Goal: Obtain resource: Download file/media

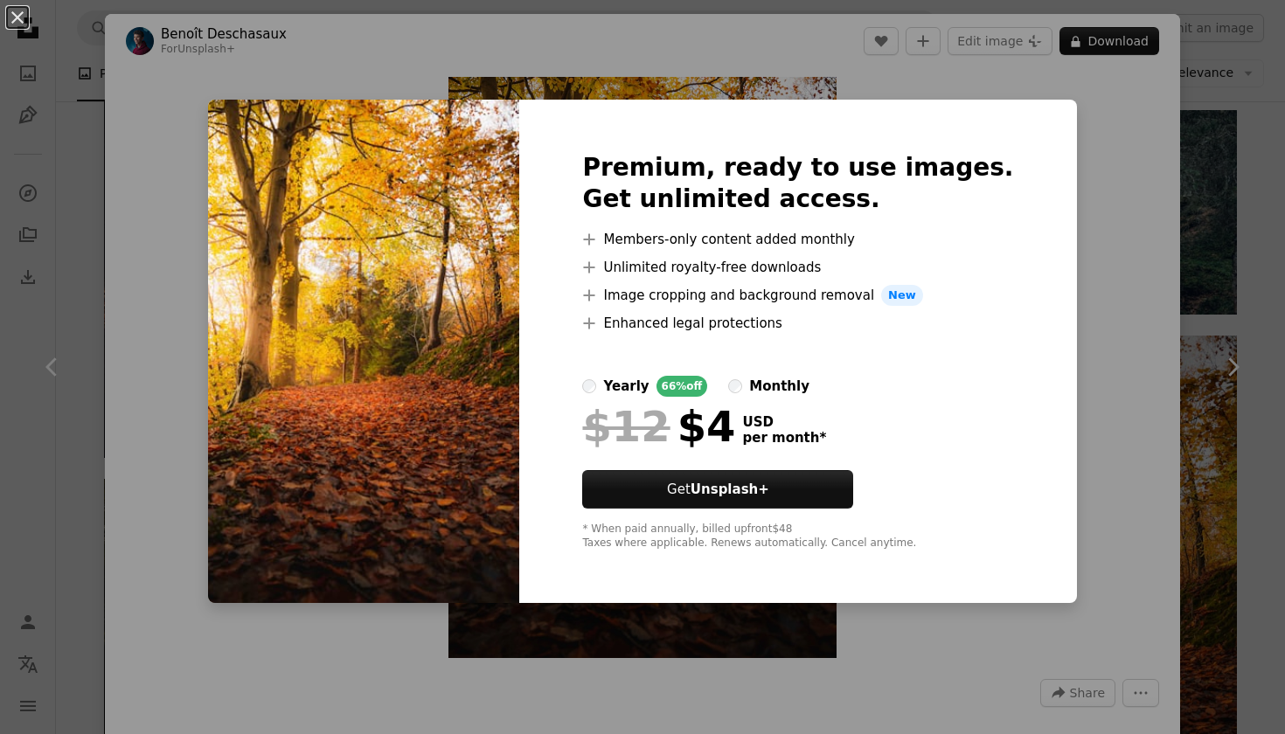
scroll to position [2181, 0]
click at [1119, 170] on div "An X shape Premium, ready to use images. Get unlimited access. A plus sign Memb…" at bounding box center [642, 367] width 1285 height 734
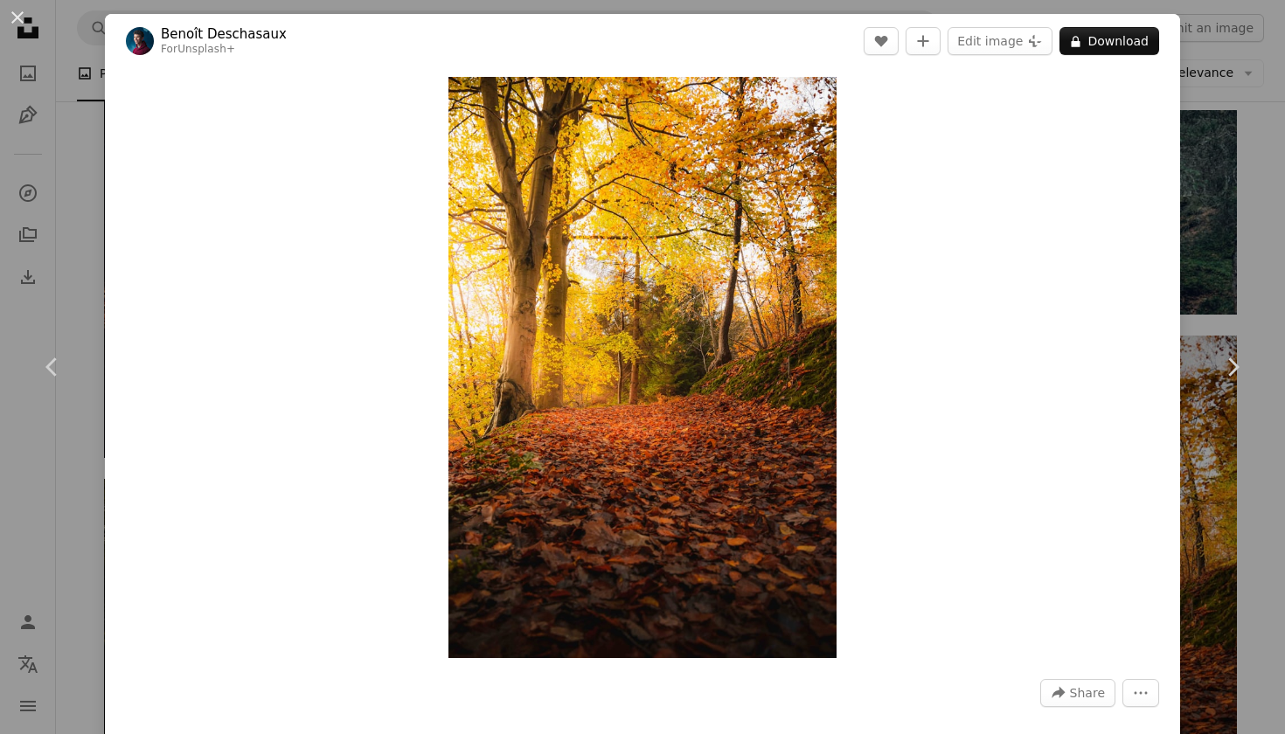
click at [1265, 159] on div "An X shape Chevron left Chevron right [PERSON_NAME] For Unsplash+ A heart A plu…" at bounding box center [642, 367] width 1285 height 734
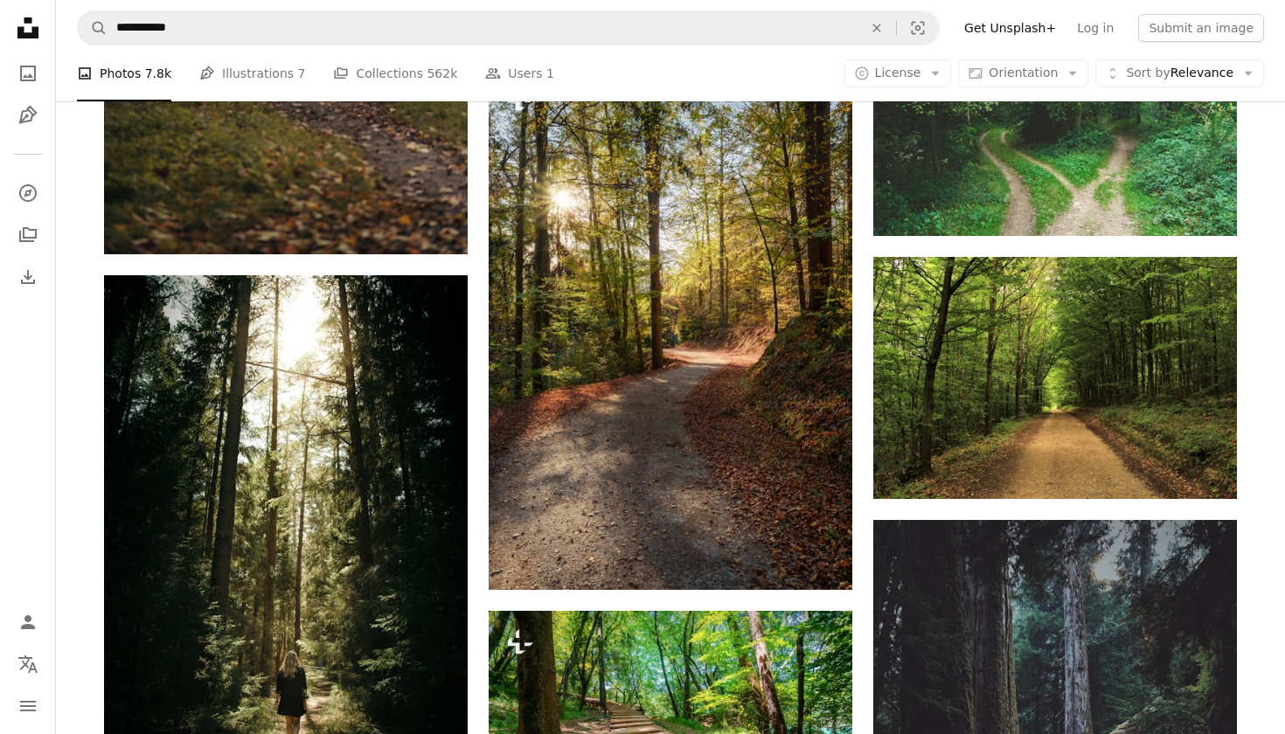
scroll to position [1201, 0]
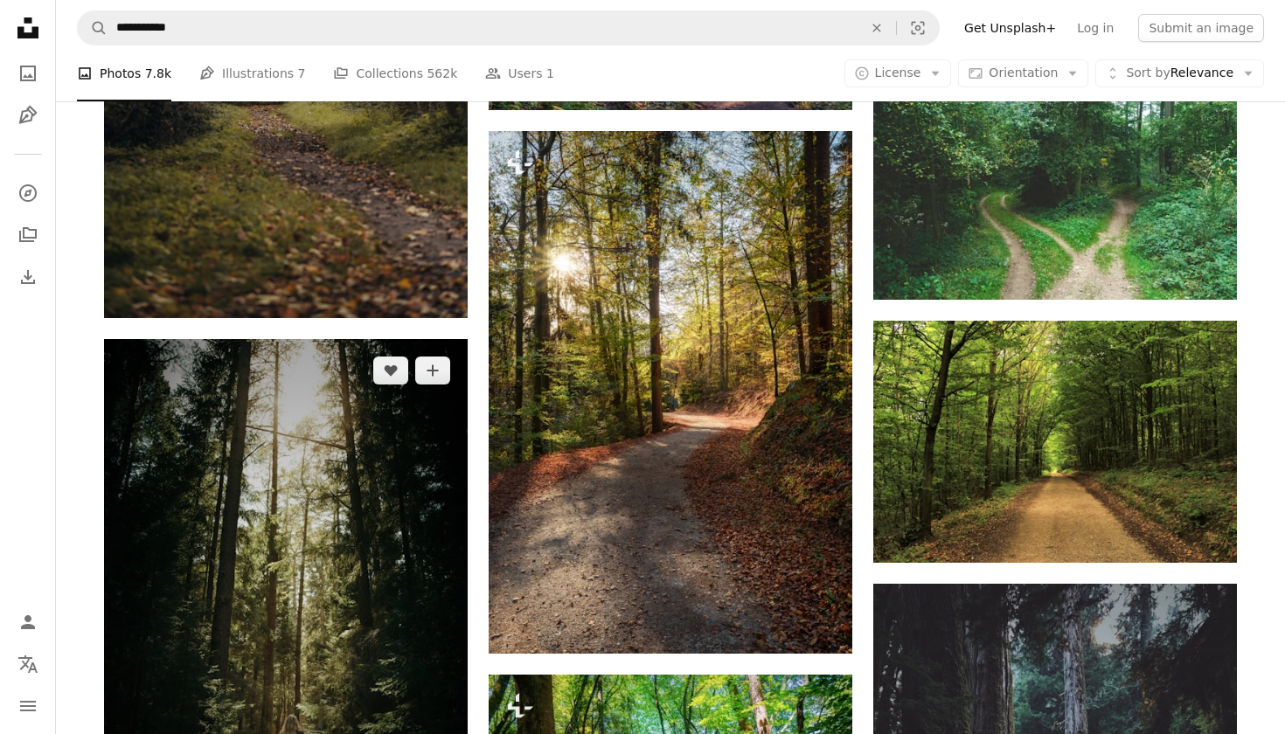
click at [240, 456] on img at bounding box center [286, 605] width 364 height 532
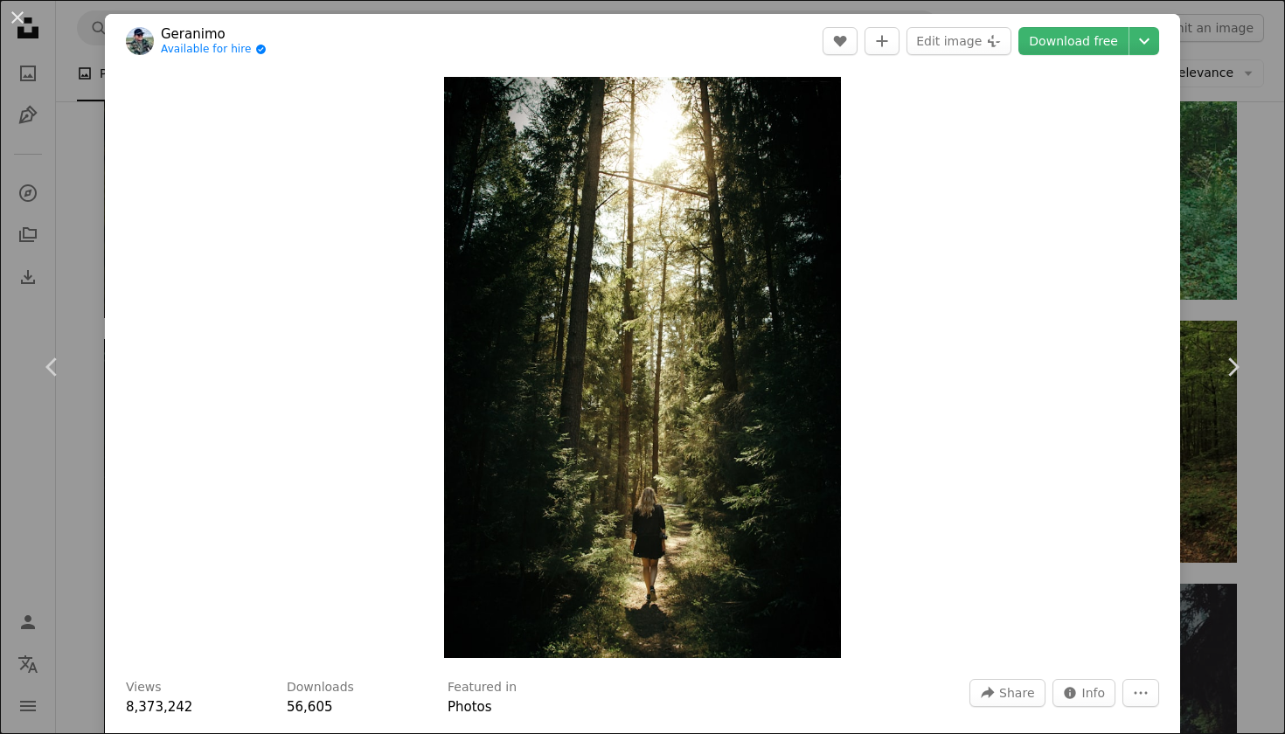
click at [1261, 142] on div "An X shape Chevron left Chevron right Geranimo Available for hire A checkmark i…" at bounding box center [642, 367] width 1285 height 734
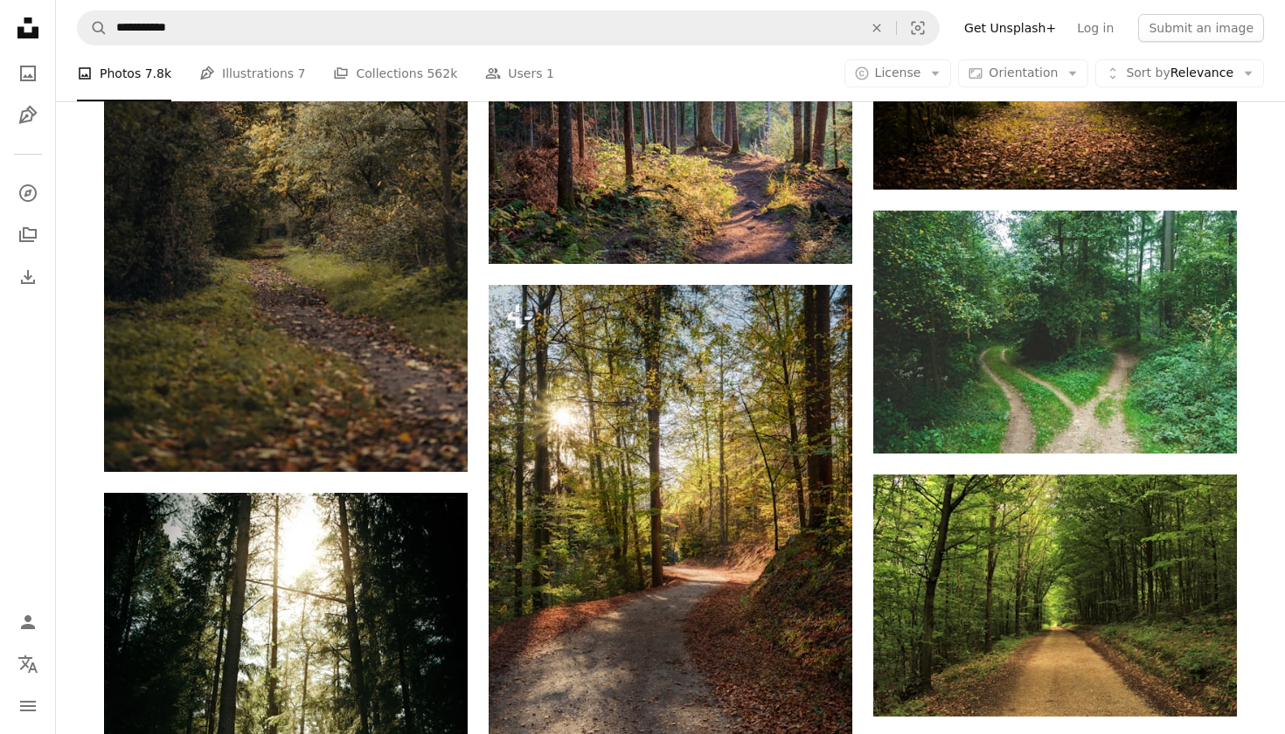
scroll to position [1033, 0]
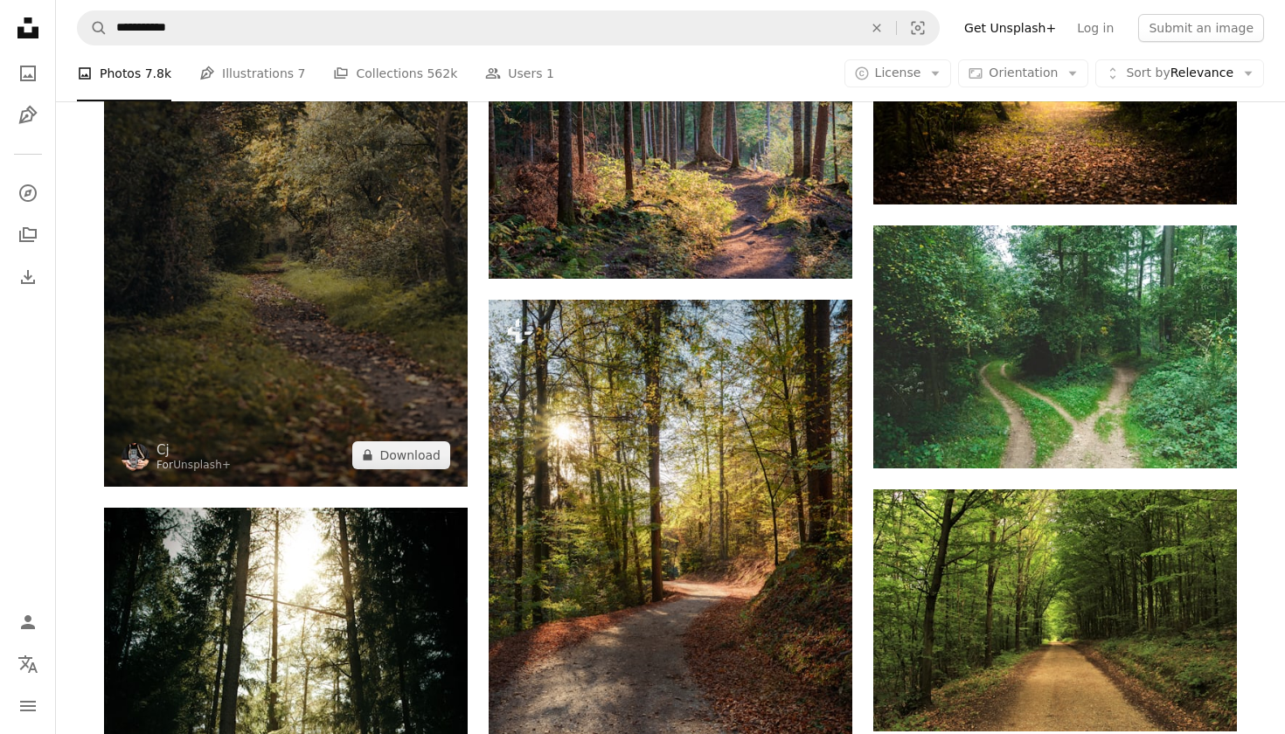
click at [318, 285] on img at bounding box center [286, 214] width 364 height 546
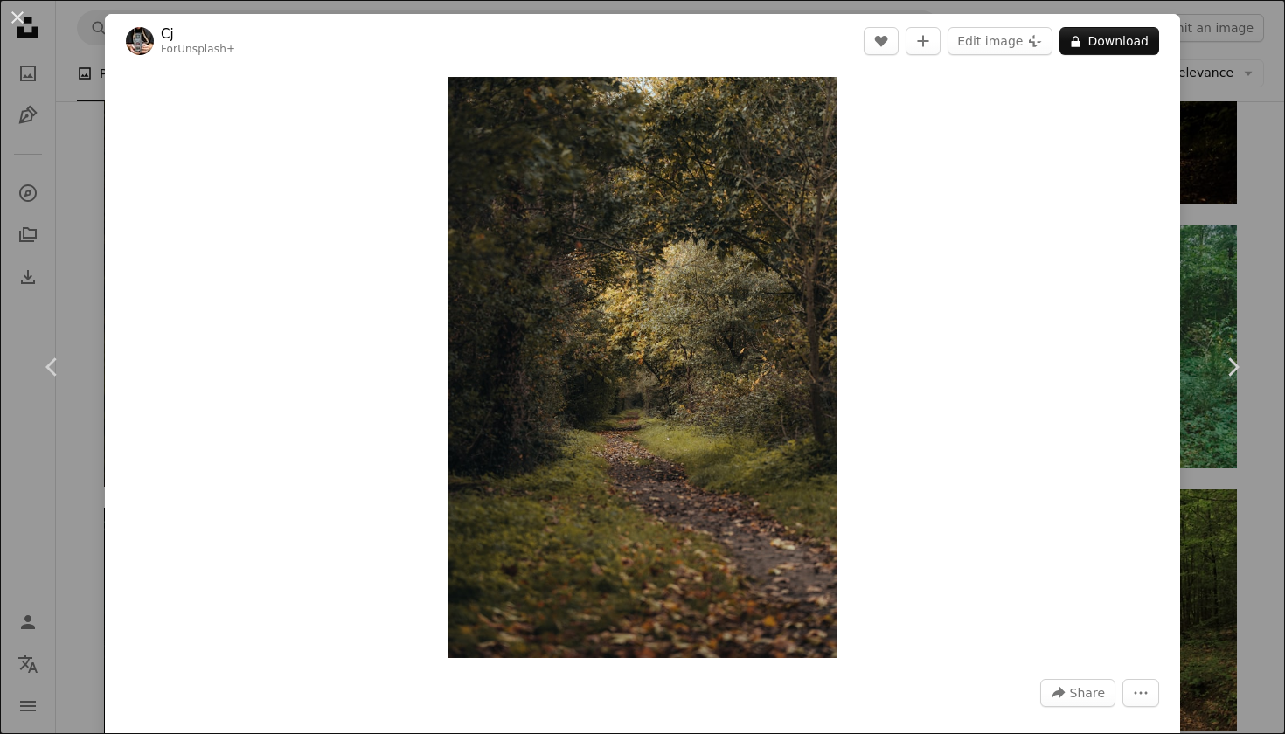
click at [1256, 138] on div "An X shape Chevron left Chevron right Cj For Unsplash+ A heart A plus sign Edit…" at bounding box center [642, 367] width 1285 height 734
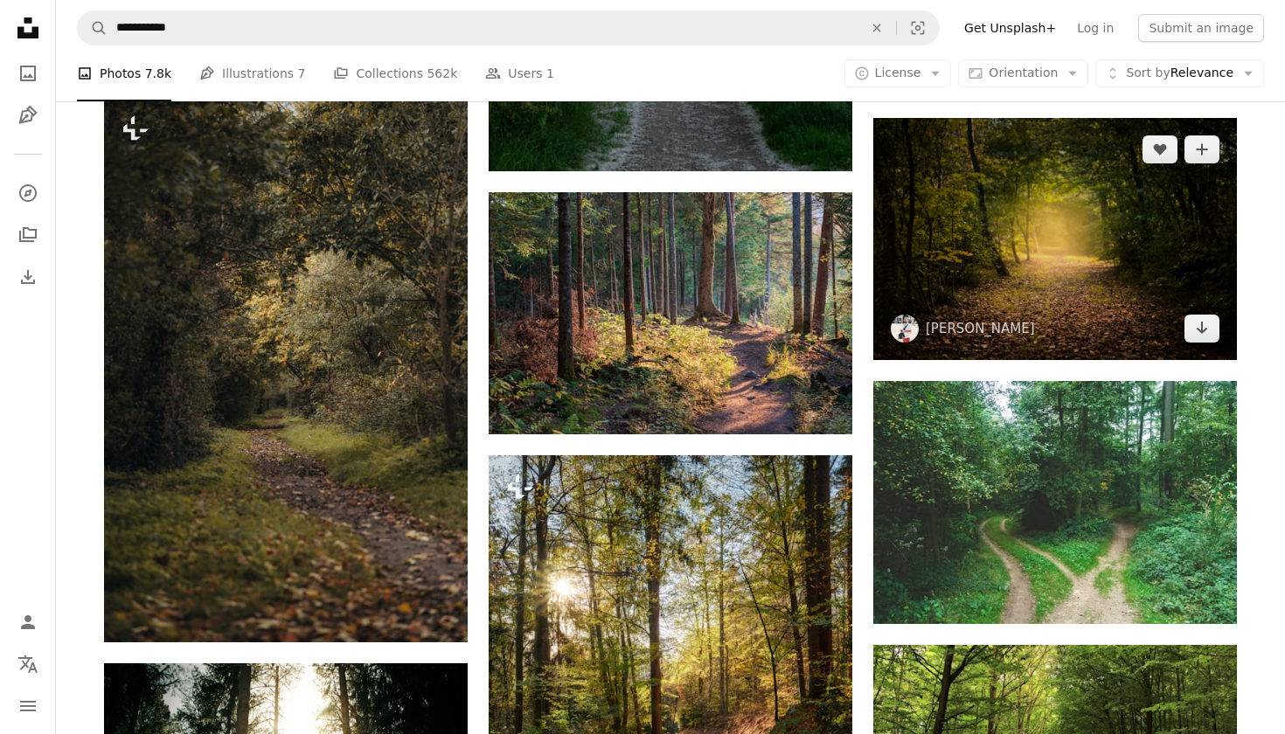
scroll to position [854, 0]
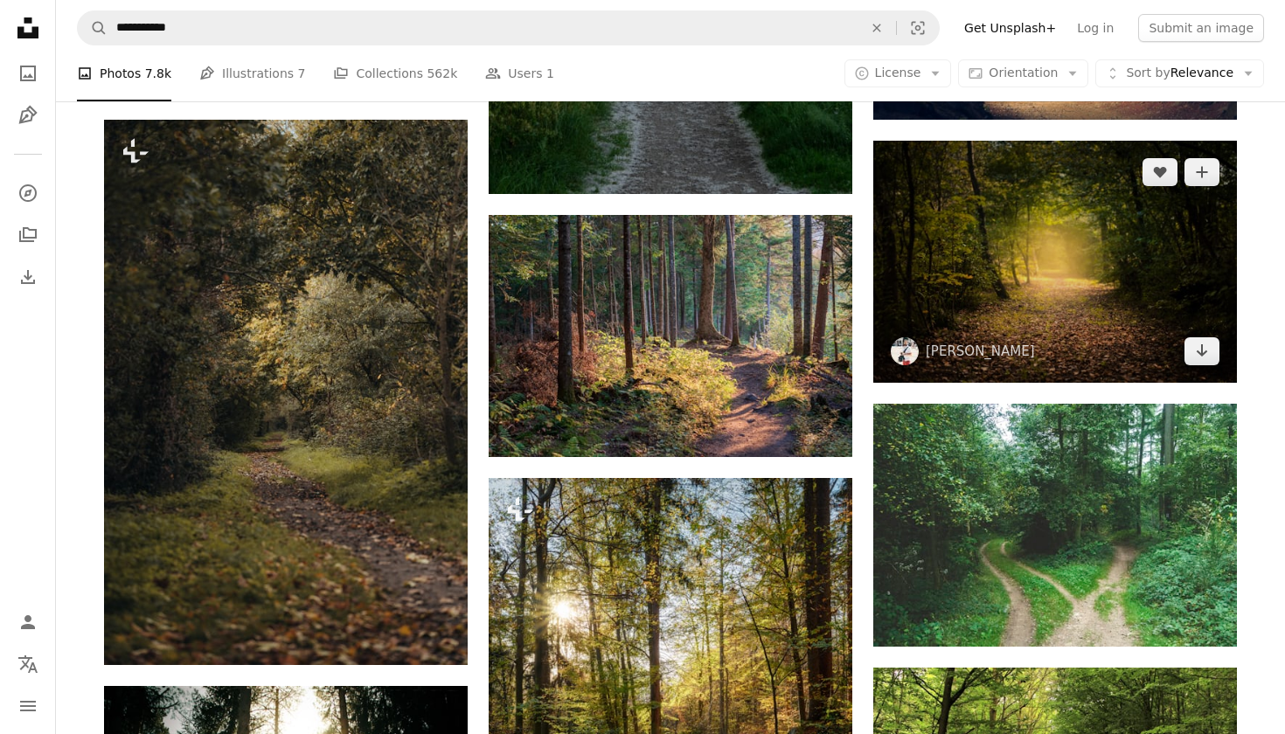
click at [1032, 252] on img at bounding box center [1055, 262] width 364 height 242
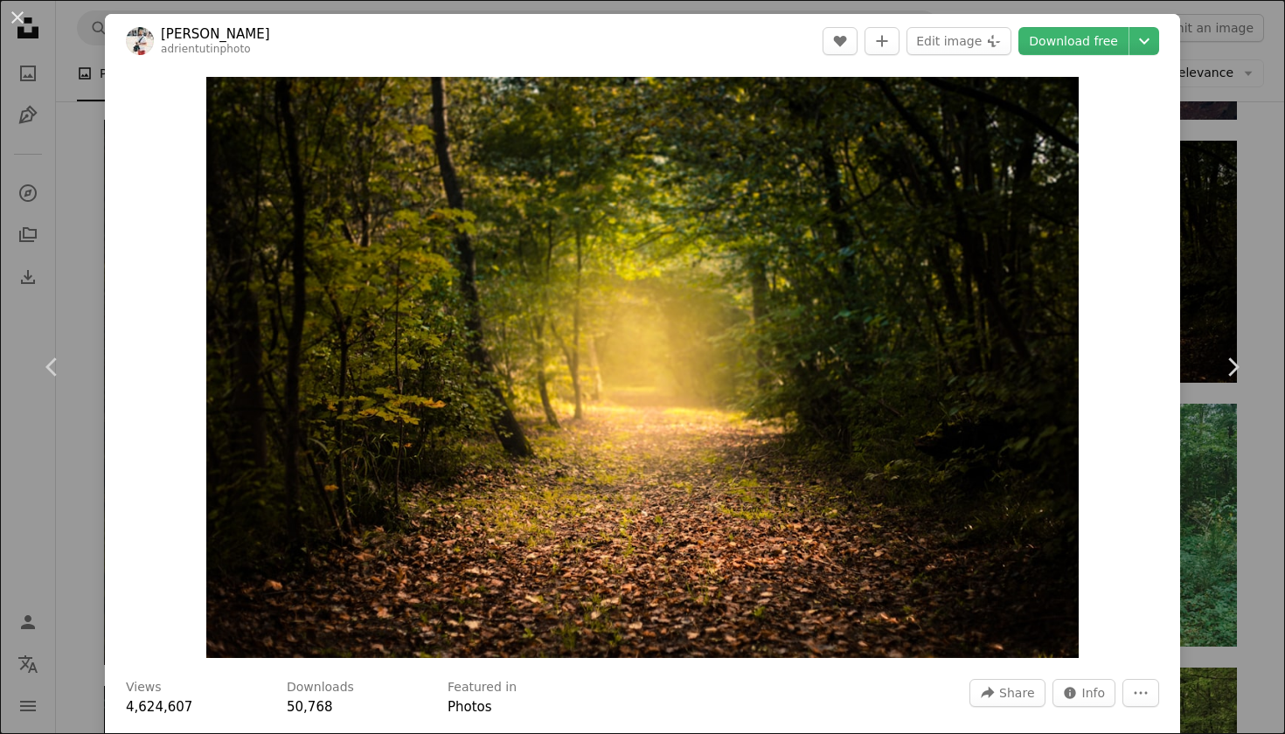
click at [1258, 228] on div "An X shape Chevron left Chevron right [PERSON_NAME] adrientutinphoto A heart A …" at bounding box center [642, 367] width 1285 height 734
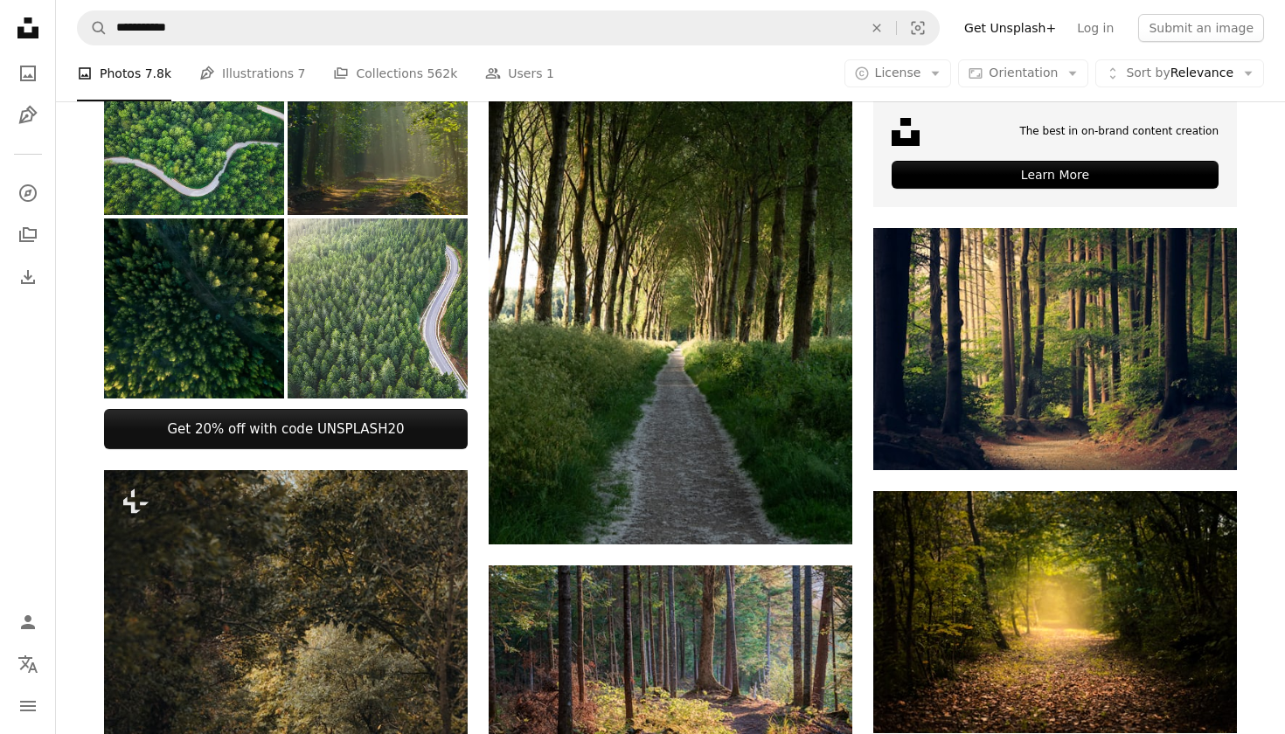
scroll to position [433, 0]
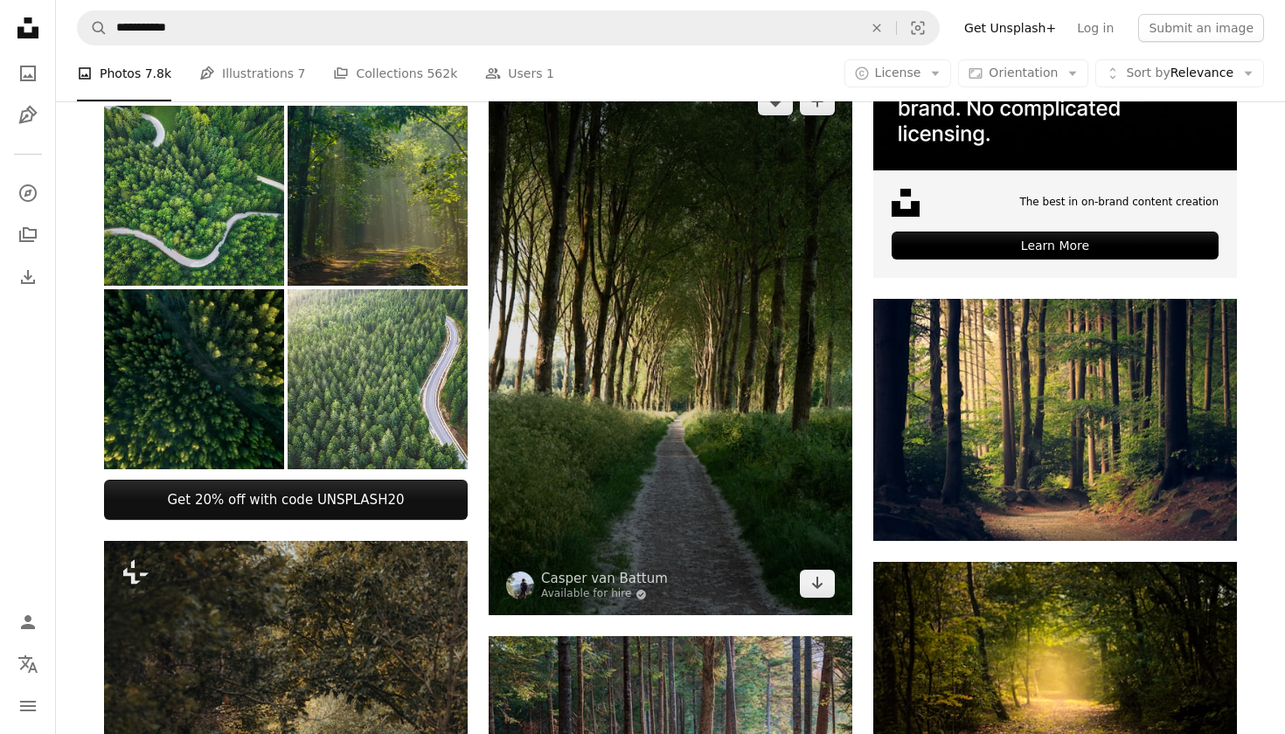
click at [778, 385] on img at bounding box center [671, 343] width 364 height 546
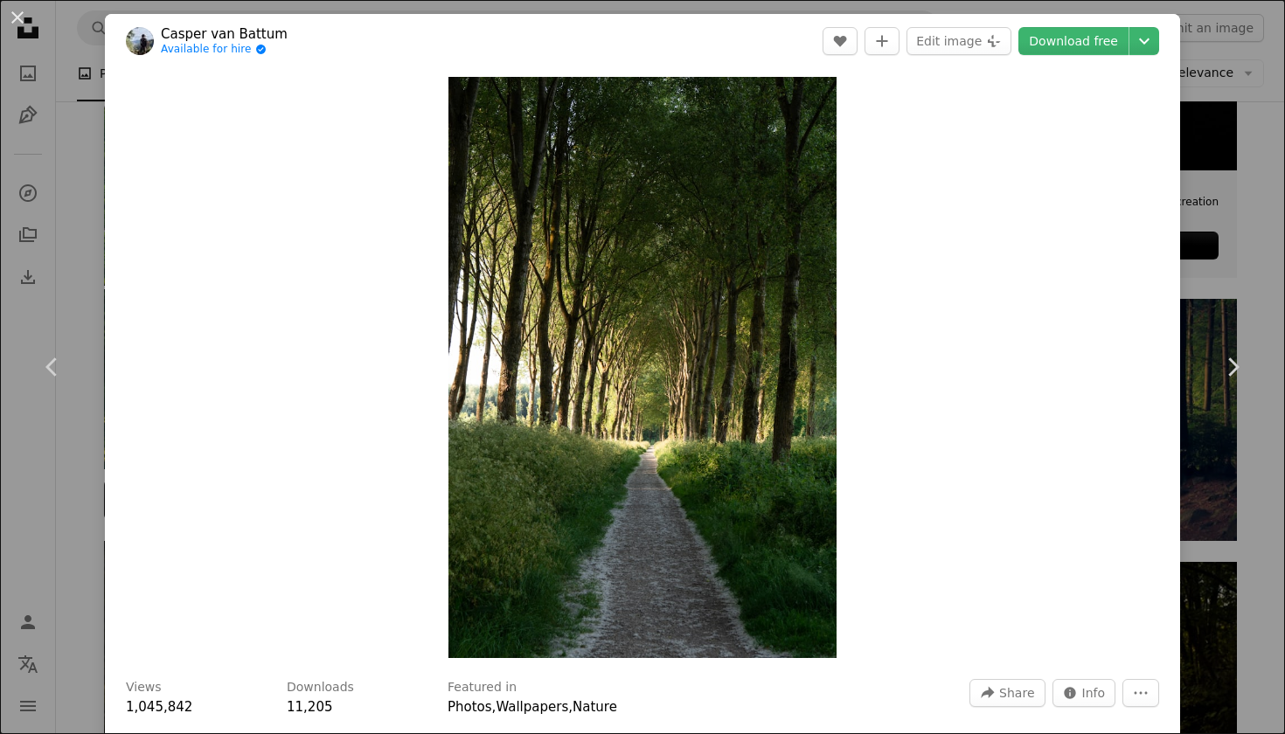
click at [1283, 179] on div "An X shape Chevron left Chevron right Casper van Battum Available for hire A ch…" at bounding box center [642, 367] width 1285 height 734
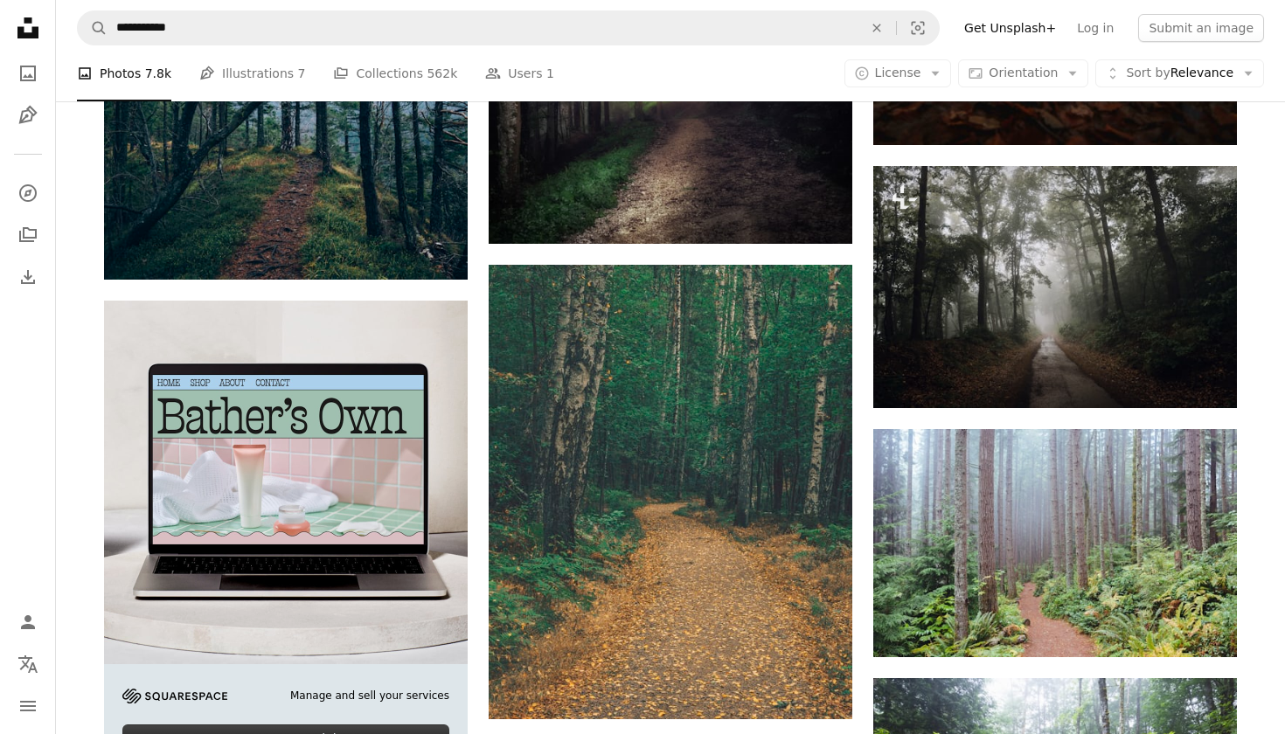
scroll to position [2954, 0]
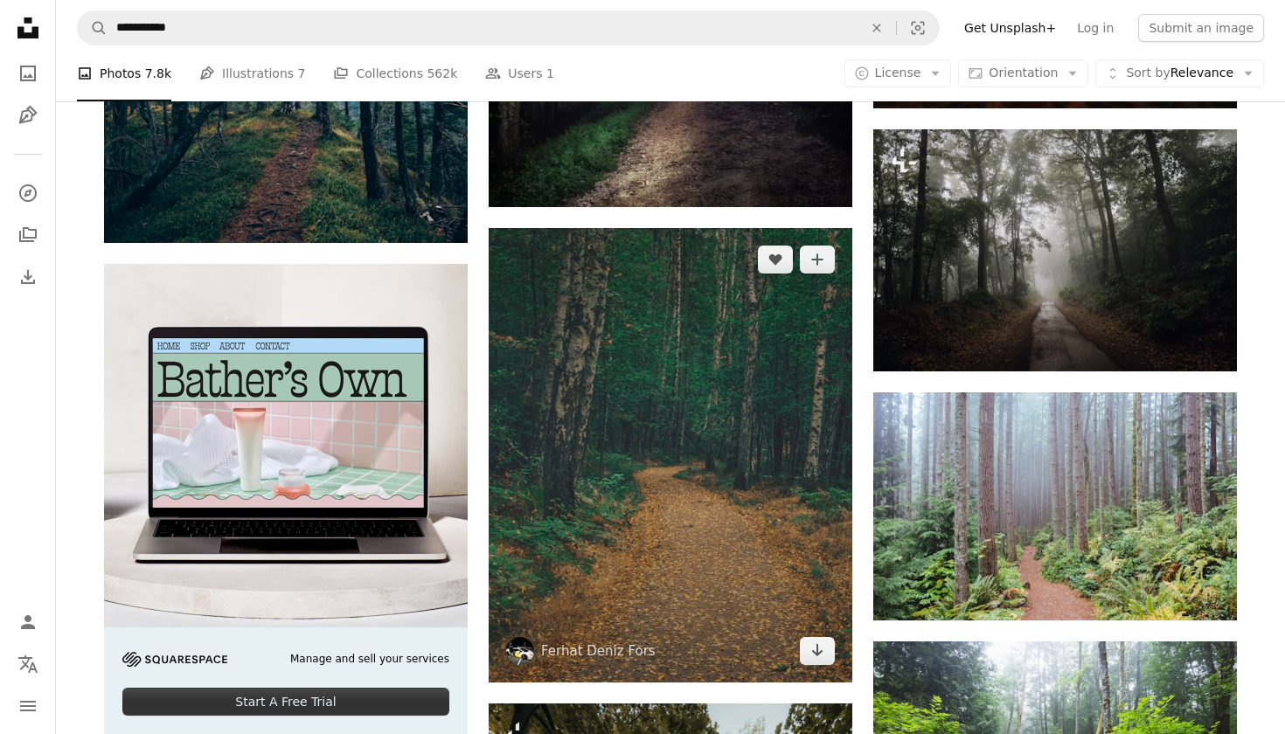
click at [606, 448] on img at bounding box center [671, 455] width 364 height 455
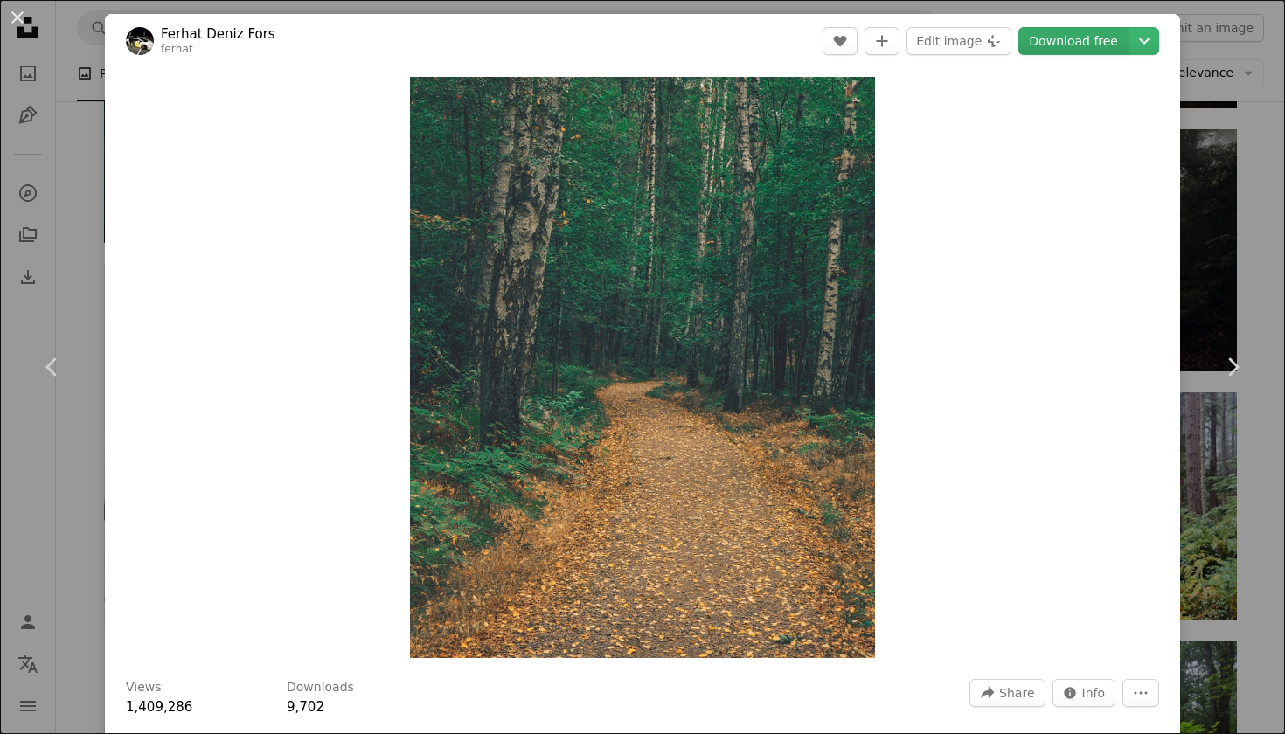
click at [1075, 45] on link "Download free" at bounding box center [1074, 41] width 110 height 28
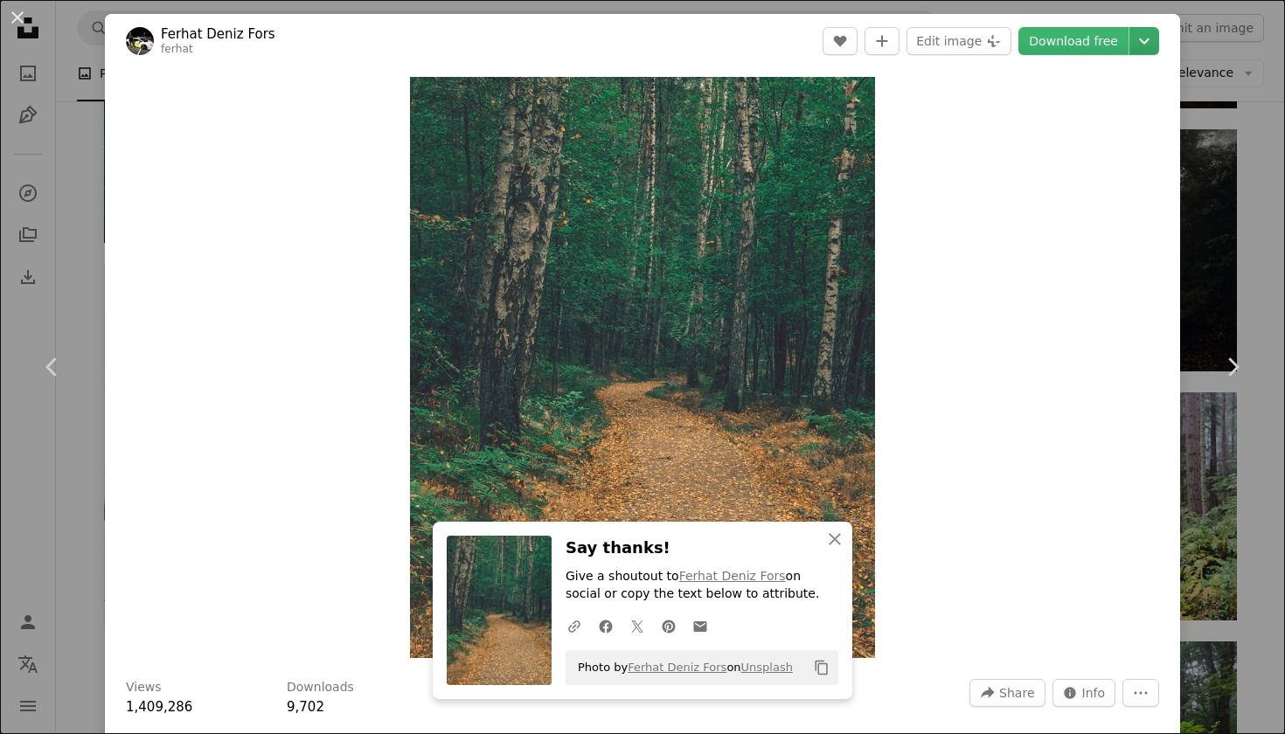
click at [1144, 38] on icon "Chevron down" at bounding box center [1144, 41] width 28 height 21
click at [1153, 44] on icon "Chevron down" at bounding box center [1144, 41] width 28 height 21
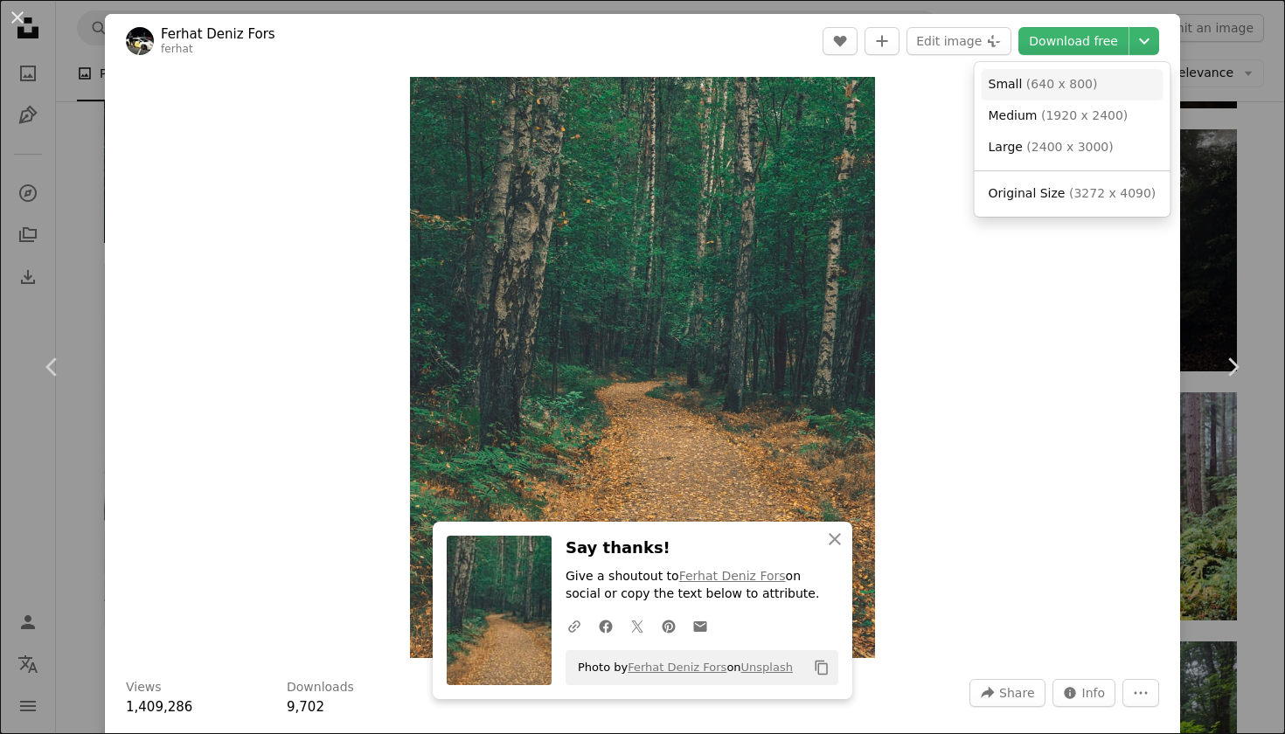
click at [1077, 90] on span "( 640 x 800 )" at bounding box center [1062, 84] width 72 height 14
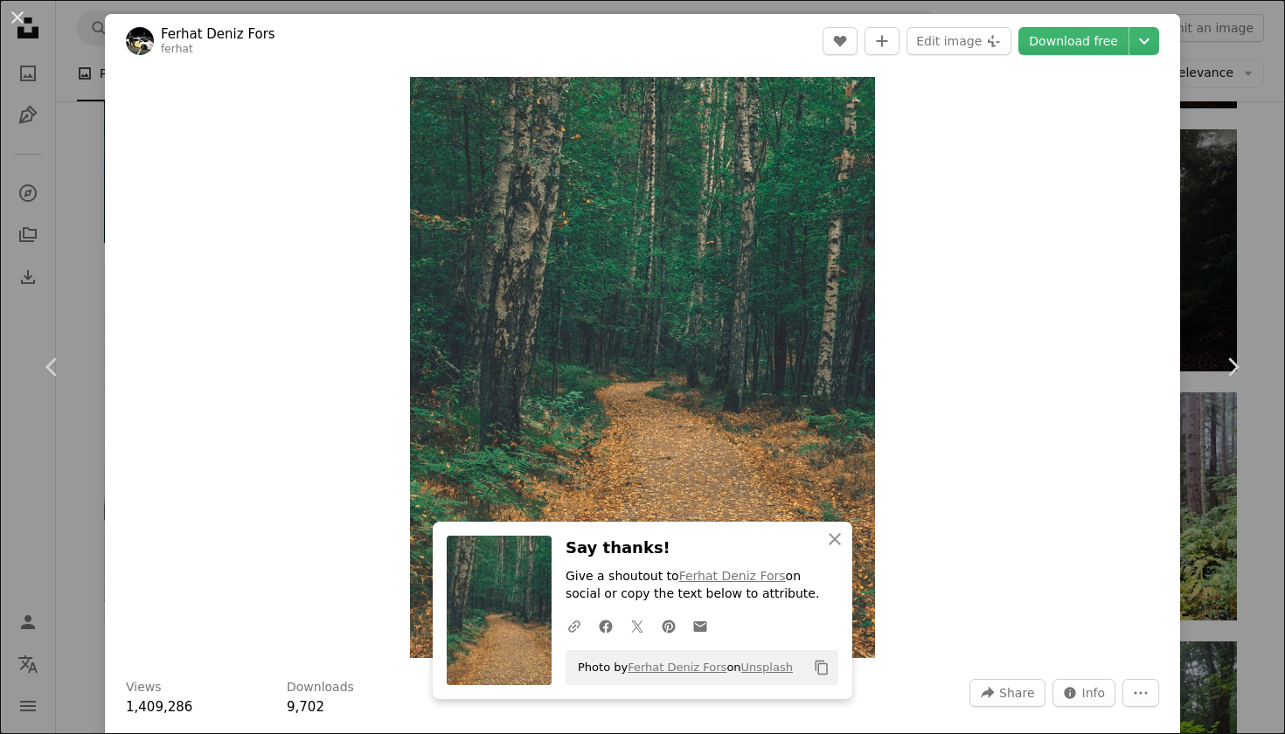
click at [1225, 231] on div "An X shape Chevron left Chevron right [PERSON_NAME] [PERSON_NAME] A heart A plu…" at bounding box center [642, 367] width 1285 height 734
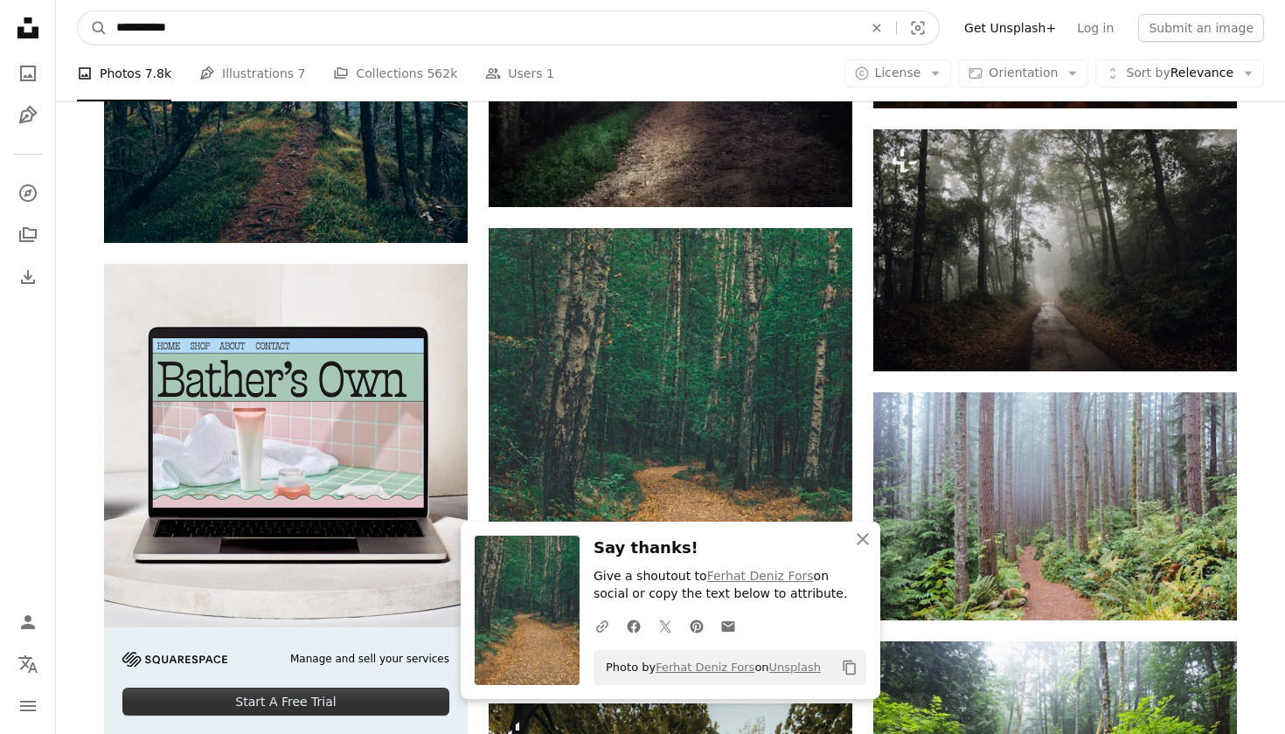
click at [393, 26] on input "**********" at bounding box center [483, 27] width 750 height 33
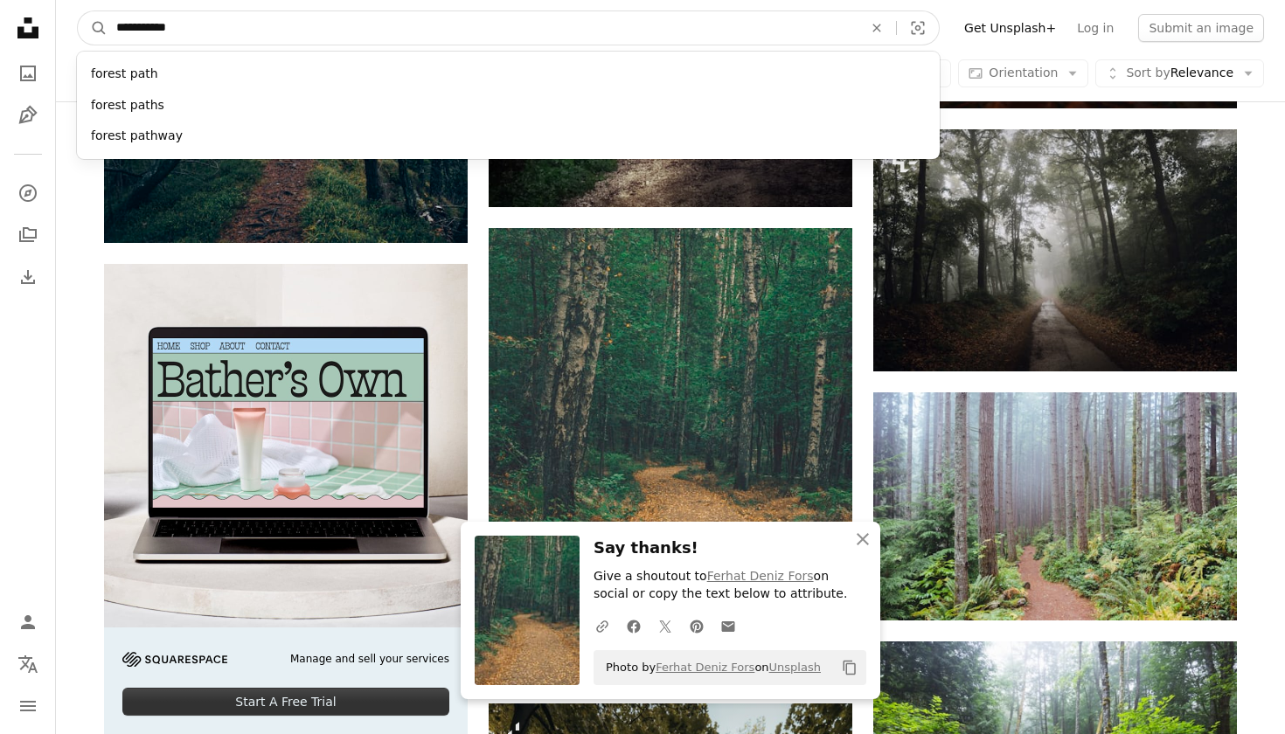
drag, startPoint x: 393, startPoint y: 26, endPoint x: 0, endPoint y: 26, distance: 393.4
click at [0, 26] on div "**********" at bounding box center [642, 342] width 1285 height 6592
paste input "**"
type input "**********"
click at [93, 28] on button "A magnifying glass" at bounding box center [93, 27] width 30 height 33
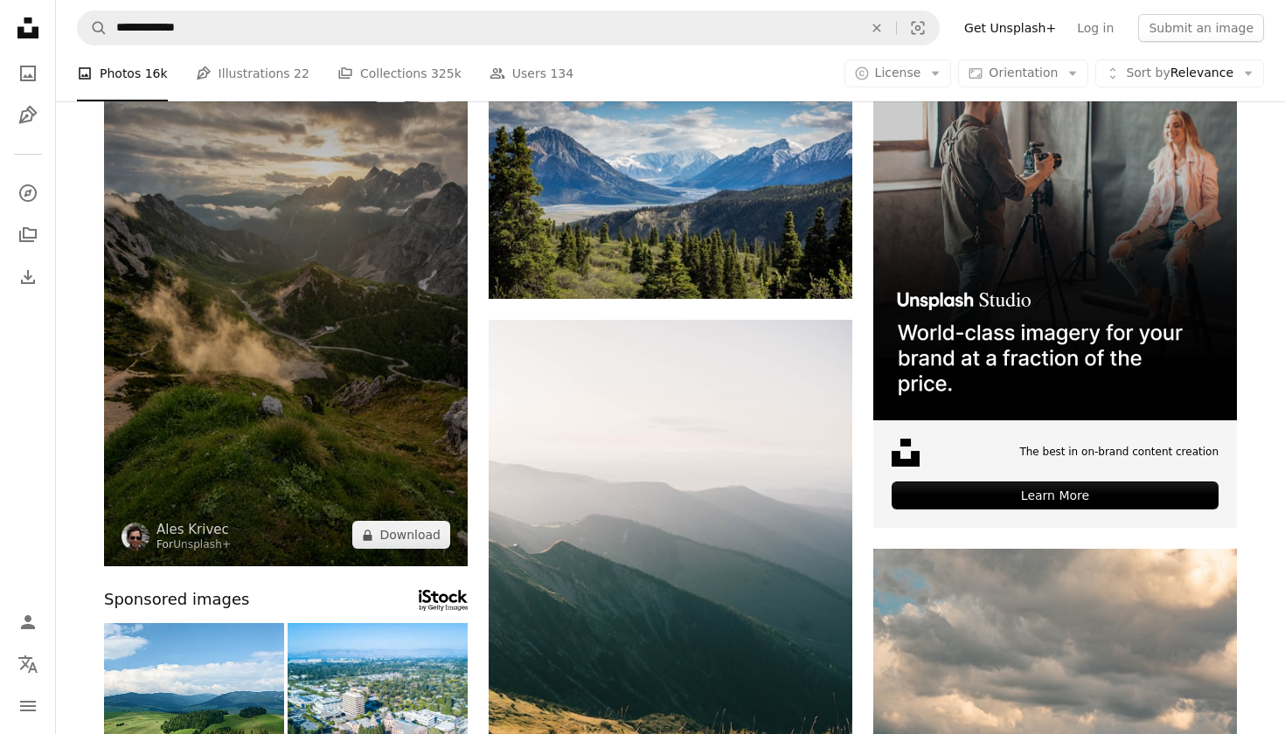
scroll to position [262, 0]
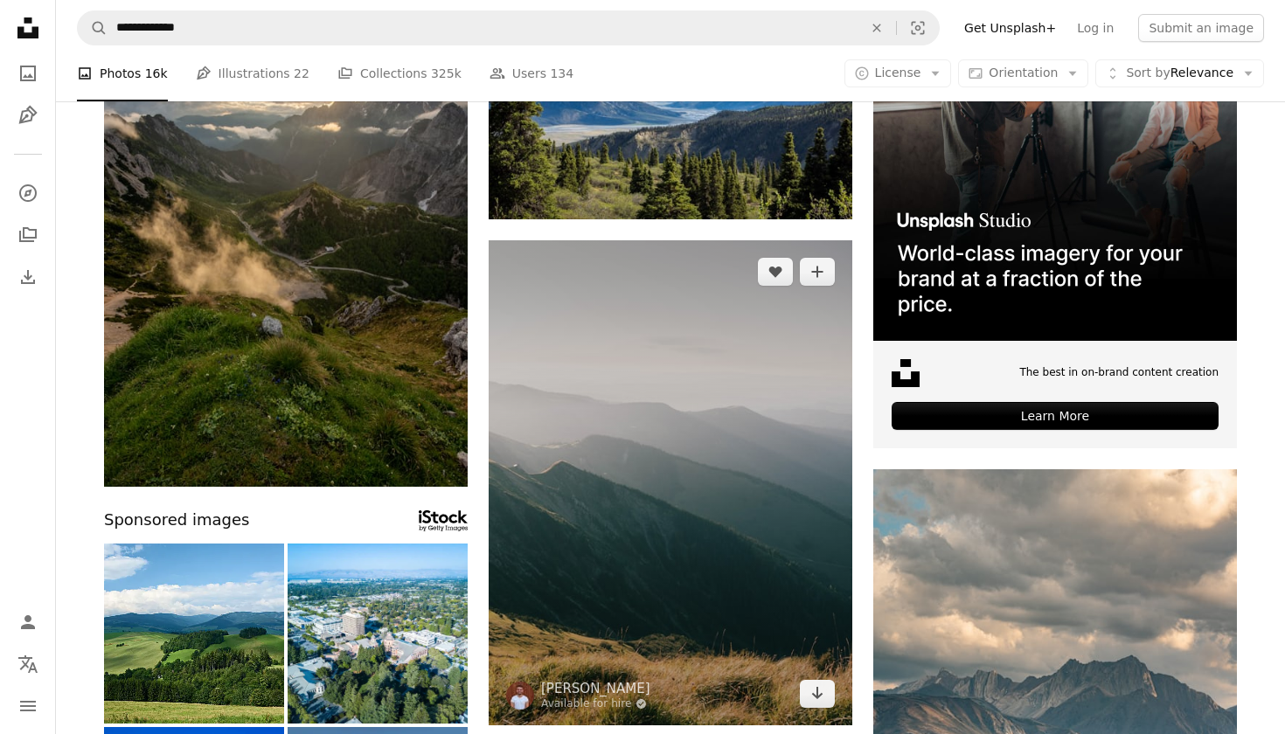
click at [736, 494] on img at bounding box center [671, 482] width 364 height 485
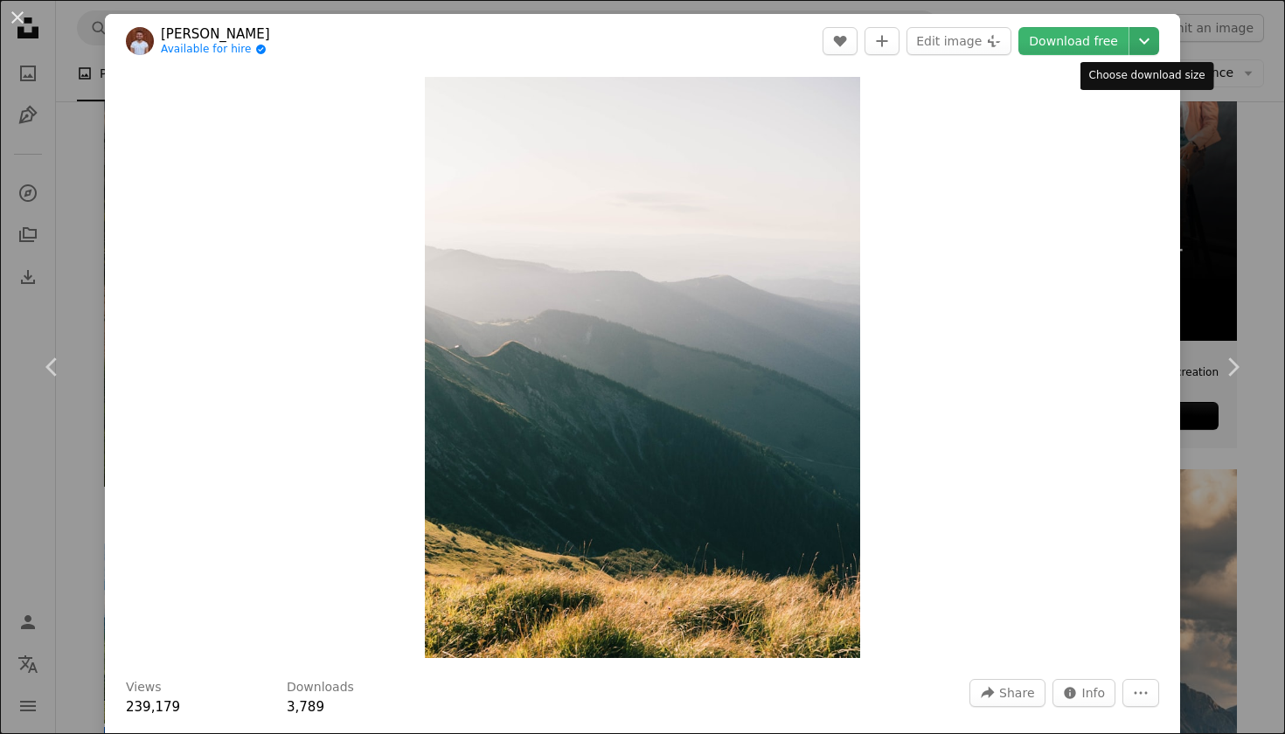
click at [1150, 49] on icon "Chevron down" at bounding box center [1144, 41] width 28 height 21
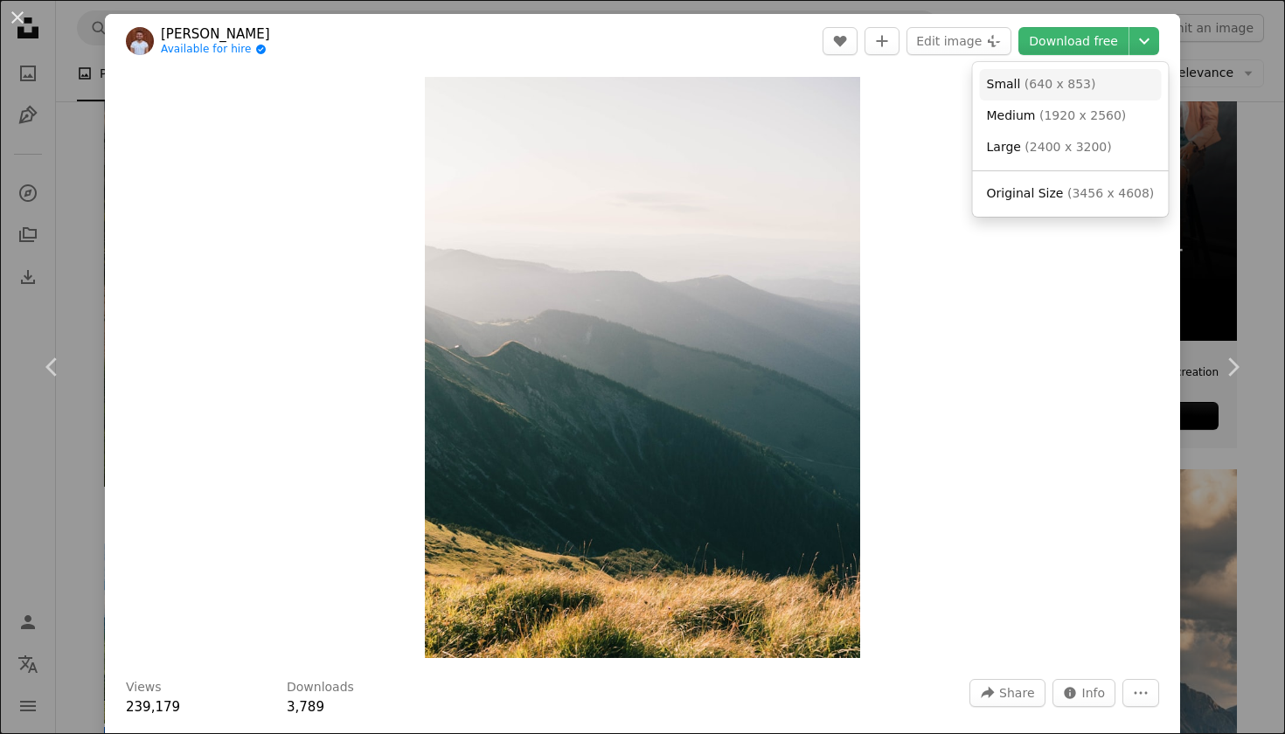
click at [1104, 94] on link "Small ( 640 x 853 )" at bounding box center [1071, 84] width 182 height 31
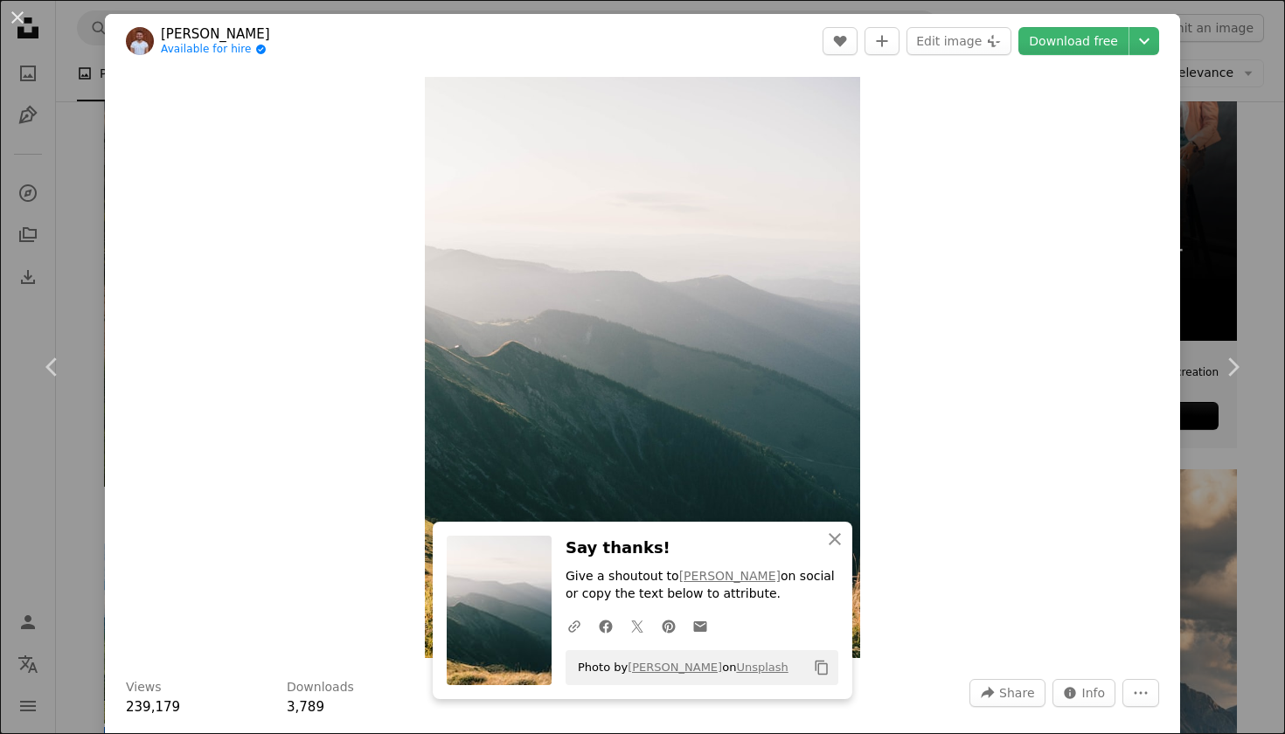
click at [1240, 148] on div "An X shape Chevron left Chevron right Gian Porsius Available for hire A checkma…" at bounding box center [642, 367] width 1285 height 734
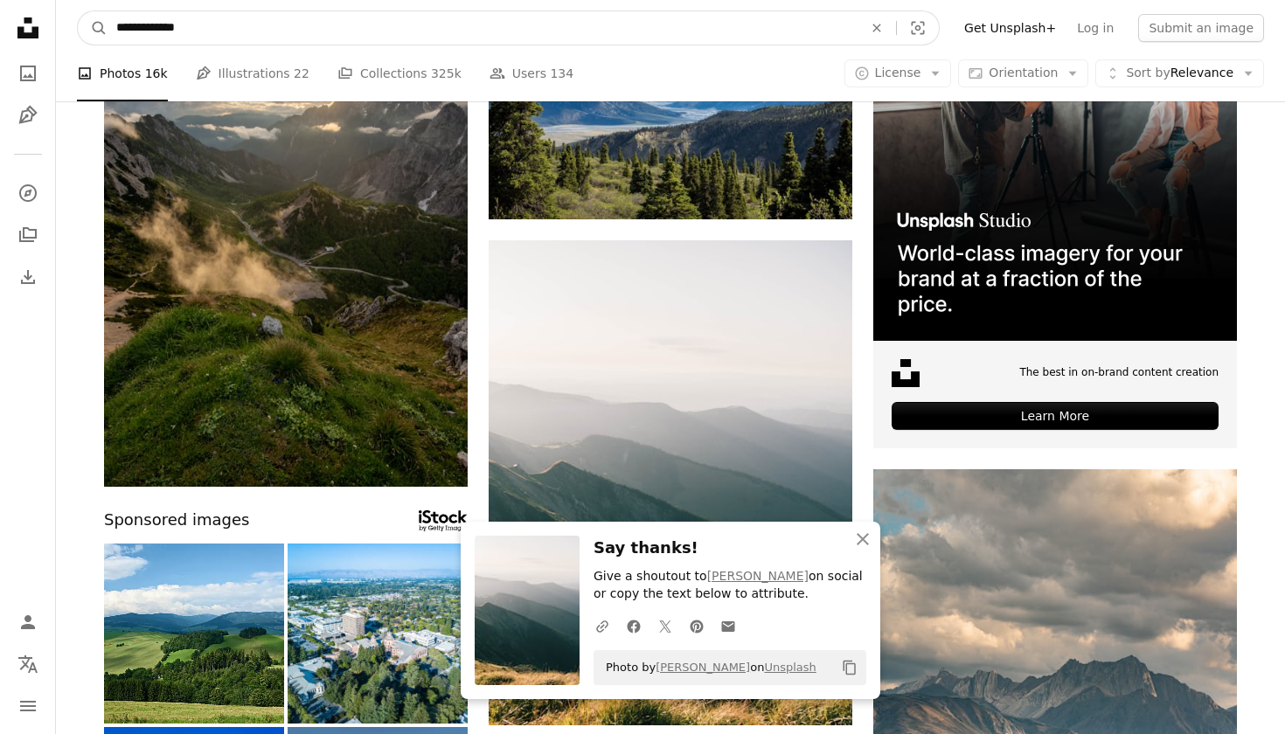
click at [288, 36] on input "**********" at bounding box center [483, 27] width 750 height 33
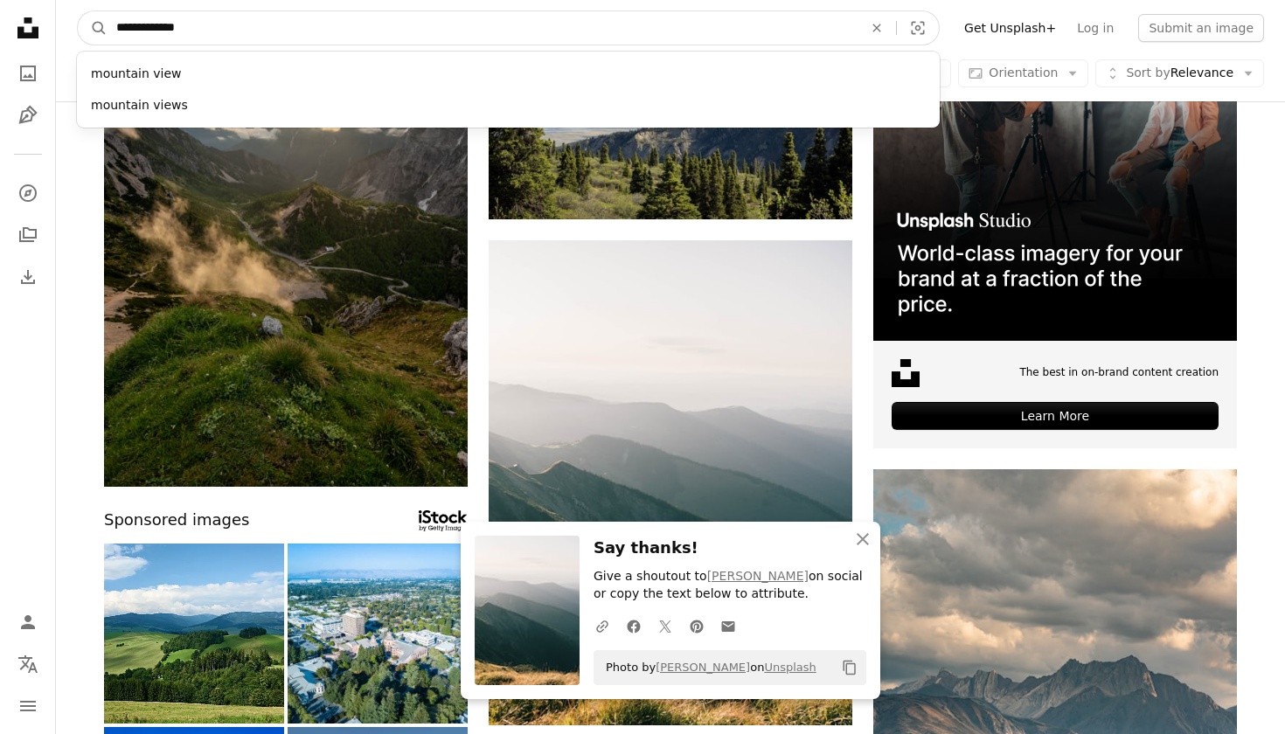
drag, startPoint x: 288, startPoint y: 36, endPoint x: 0, endPoint y: 36, distance: 287.6
paste input "*******"
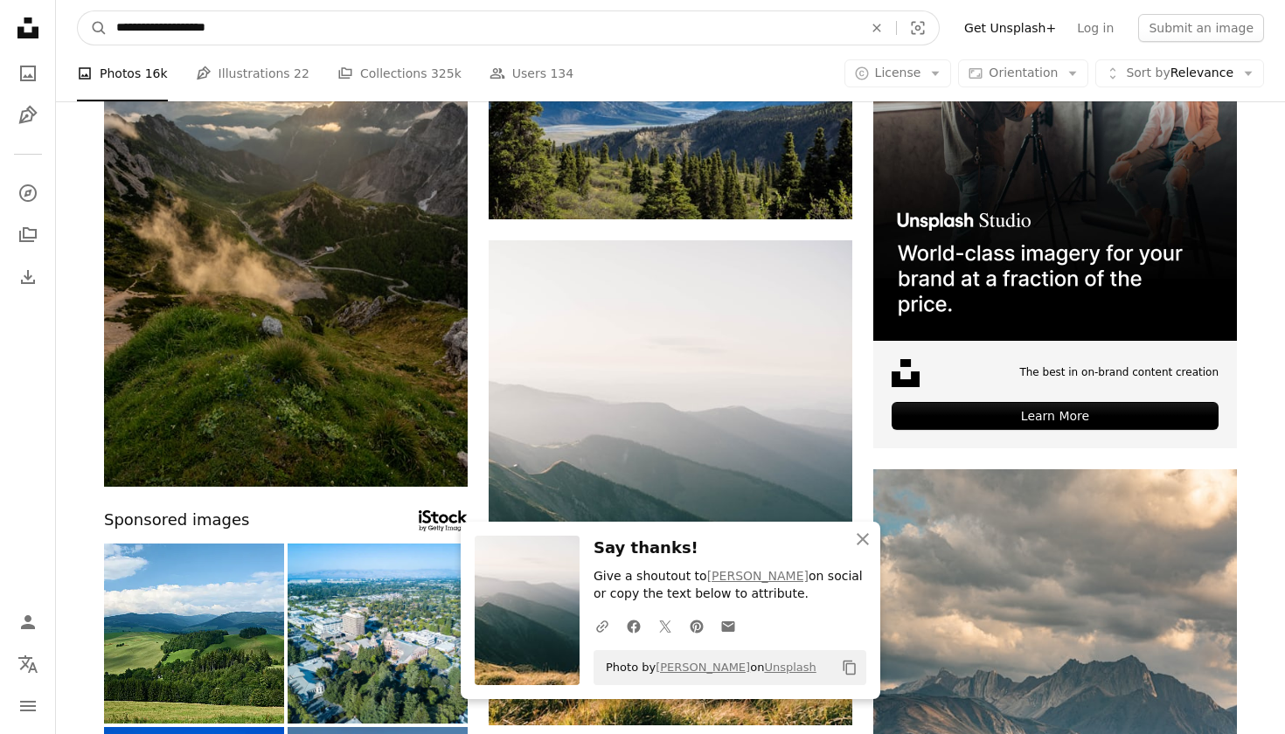
paste input "Find visuals sitewide"
type input "**********"
click at [93, 28] on button "A magnifying glass" at bounding box center [93, 27] width 30 height 33
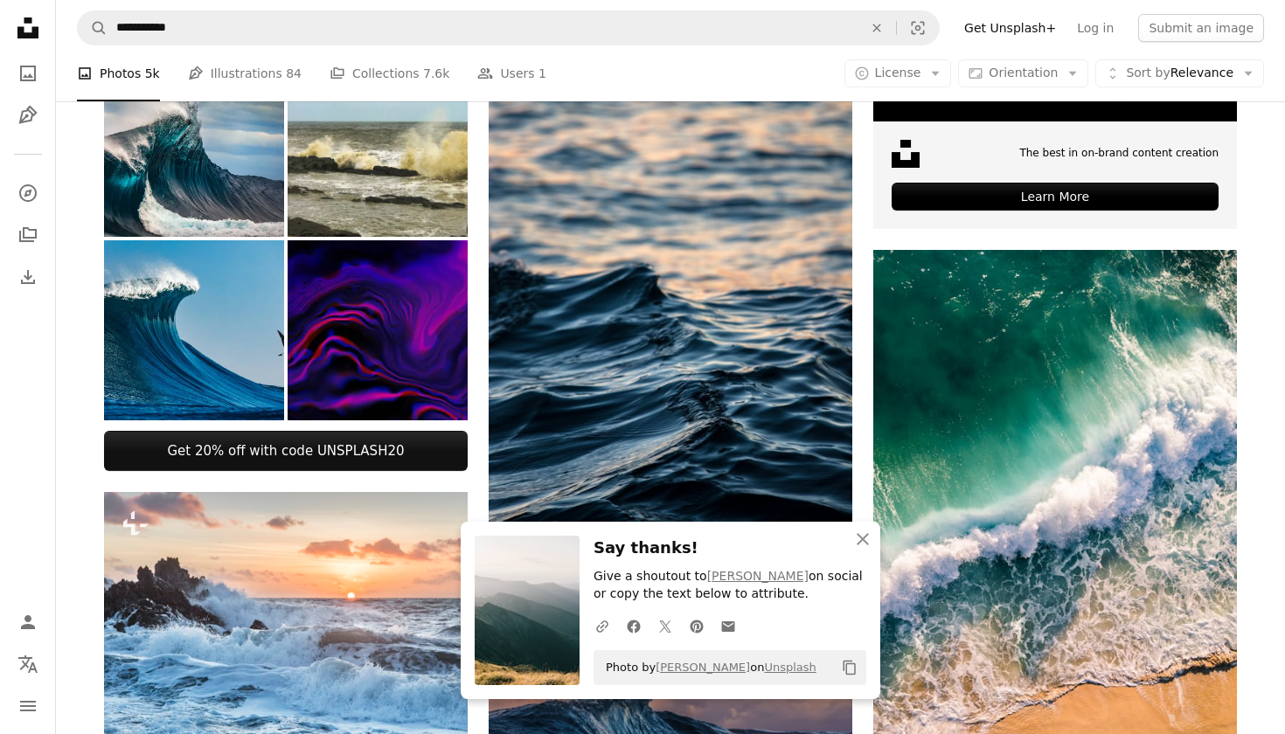
scroll to position [503, 0]
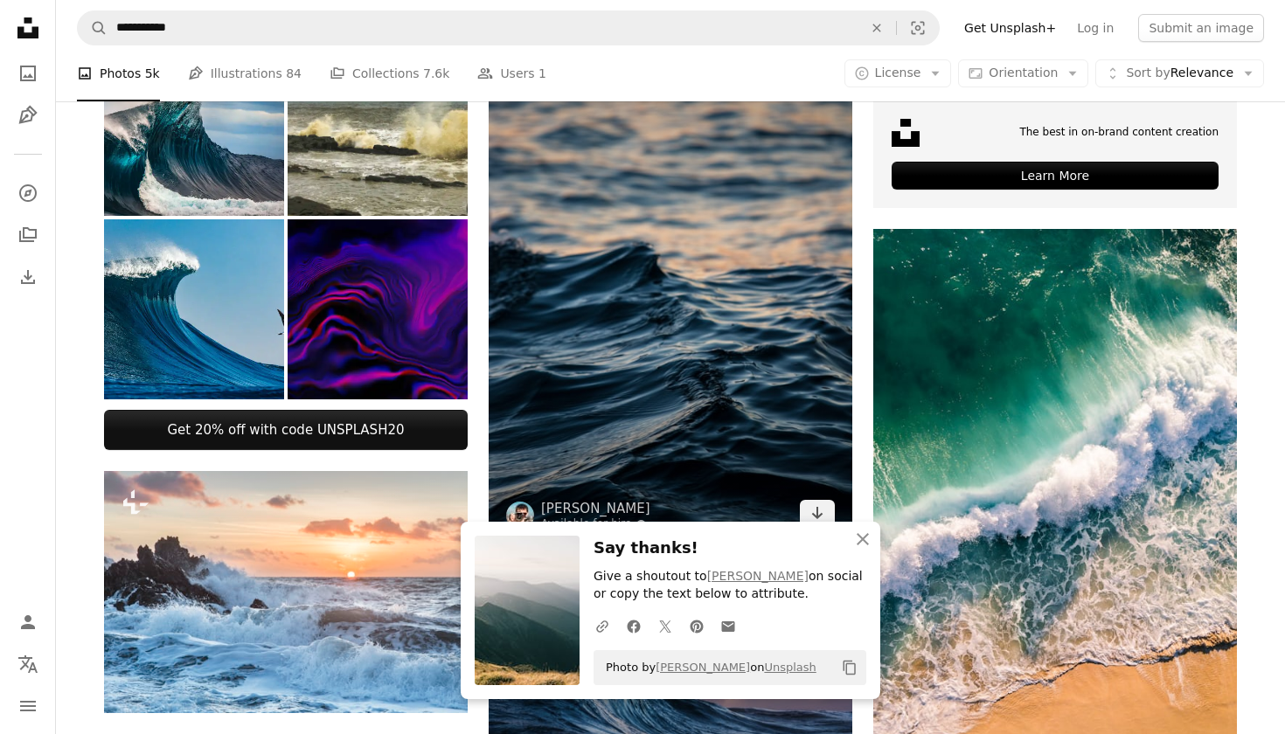
click at [664, 306] on img at bounding box center [671, 273] width 364 height 546
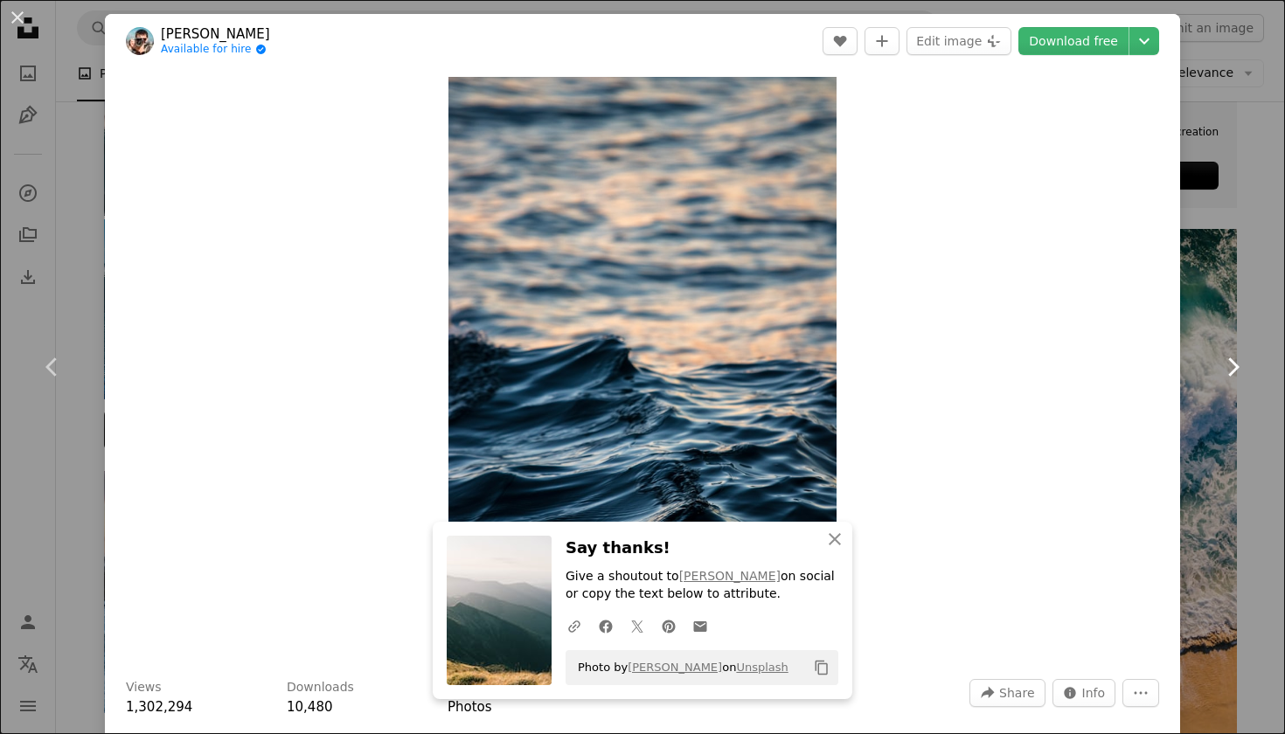
click at [1200, 363] on link "Chevron right" at bounding box center [1232, 367] width 105 height 168
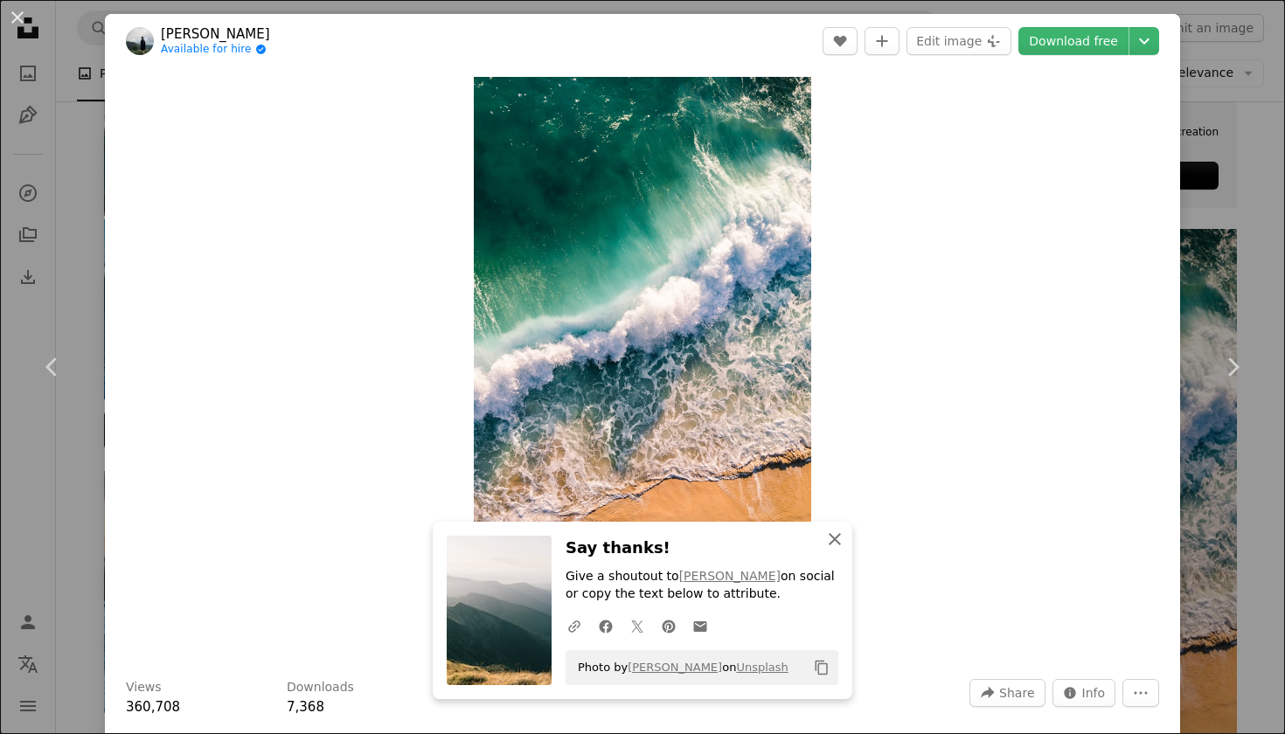
click at [842, 539] on icon "An X shape" at bounding box center [834, 539] width 21 height 21
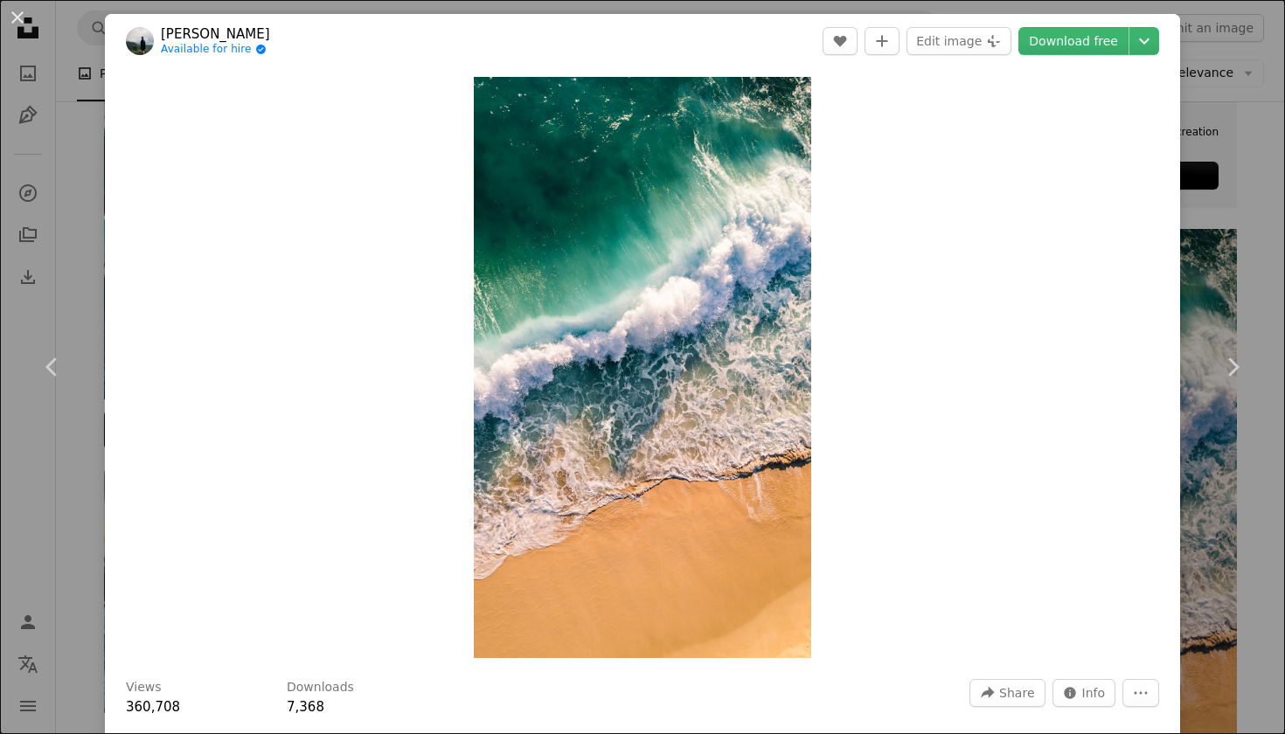
click at [1275, 282] on div "An X shape Chevron left Chevron right [PERSON_NAME] Available for hire A checkm…" at bounding box center [642, 367] width 1285 height 734
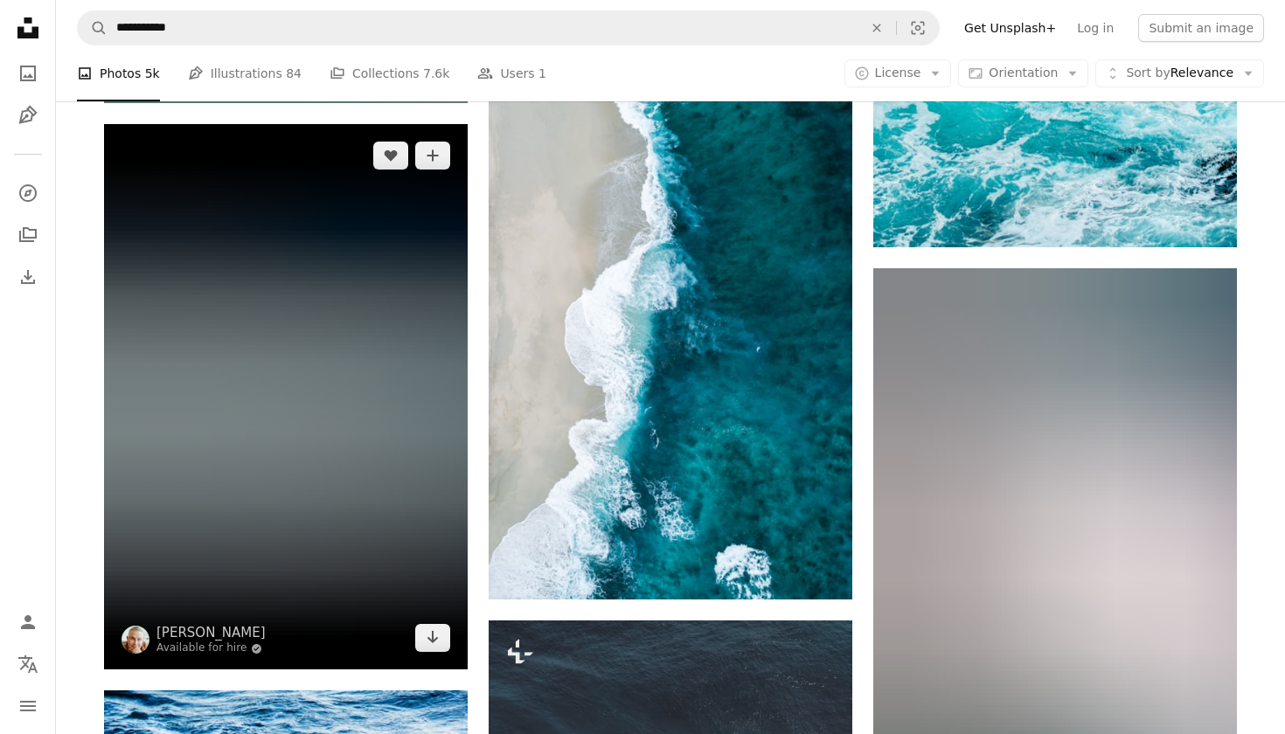
scroll to position [2320, 0]
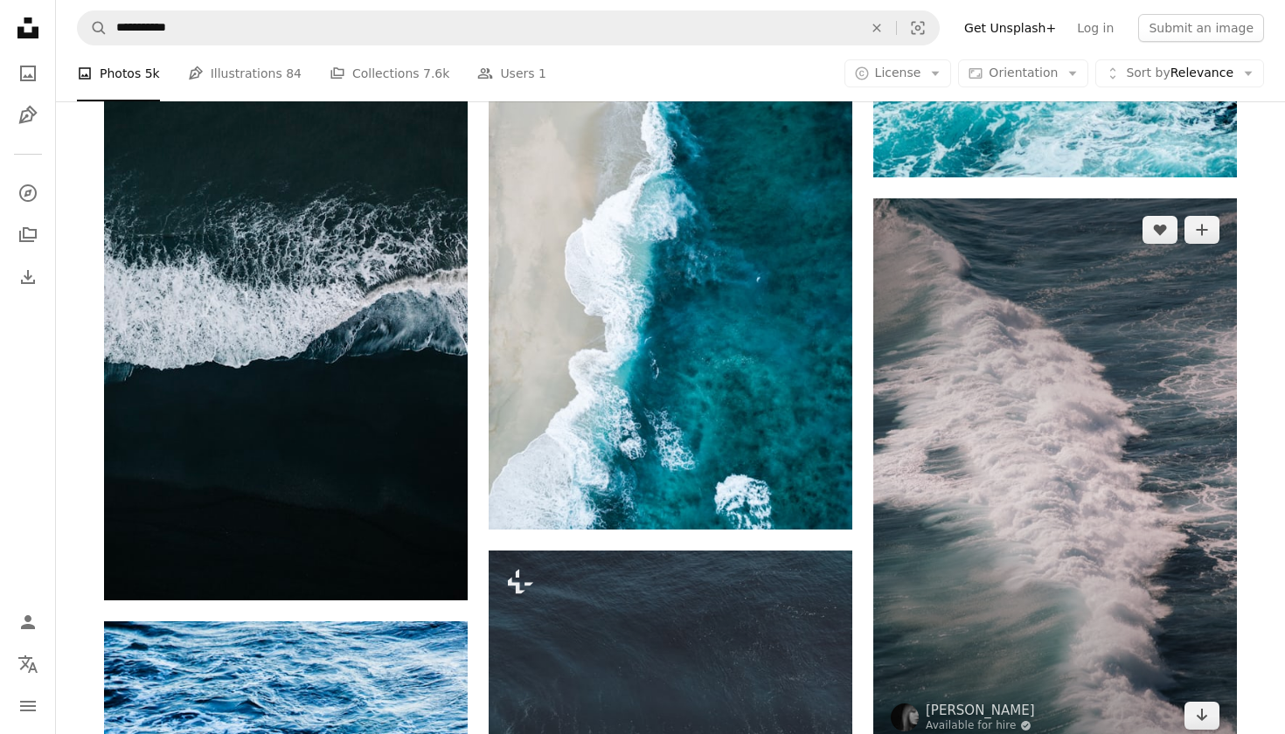
click at [971, 462] on img at bounding box center [1055, 472] width 364 height 549
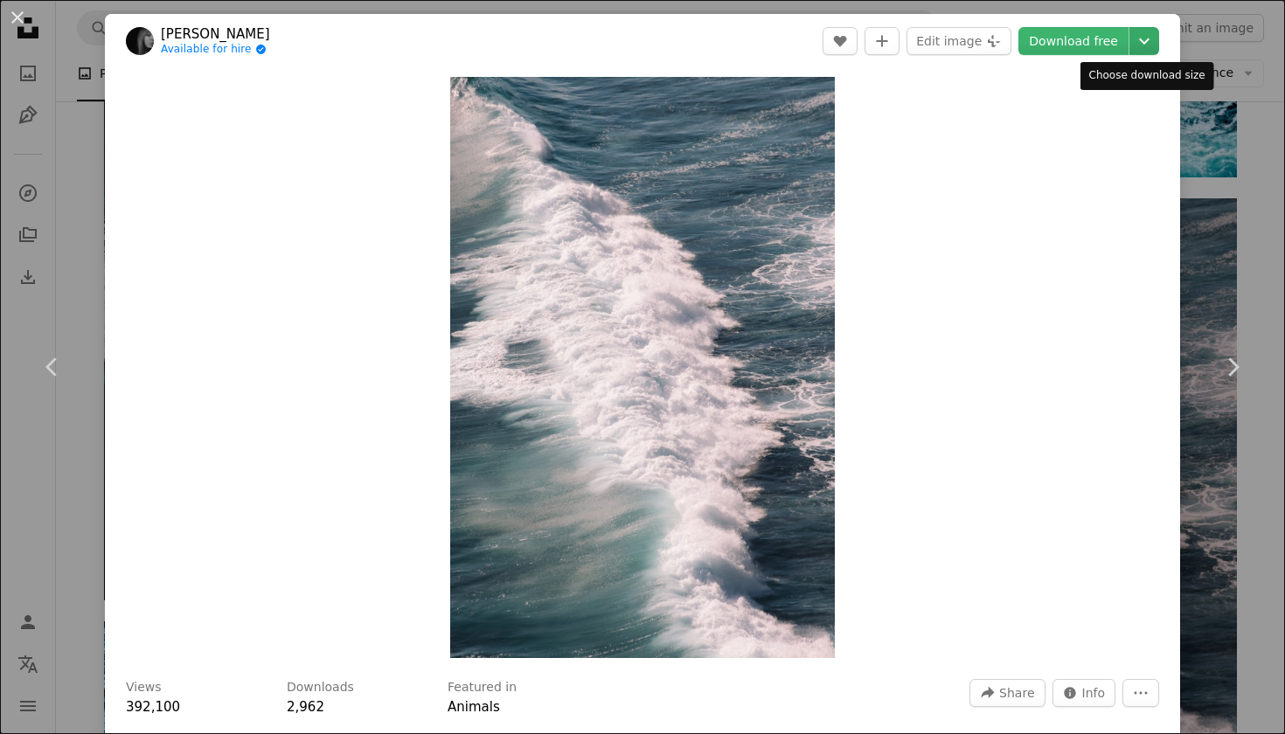
click at [1147, 29] on button "Chevron down" at bounding box center [1145, 41] width 30 height 28
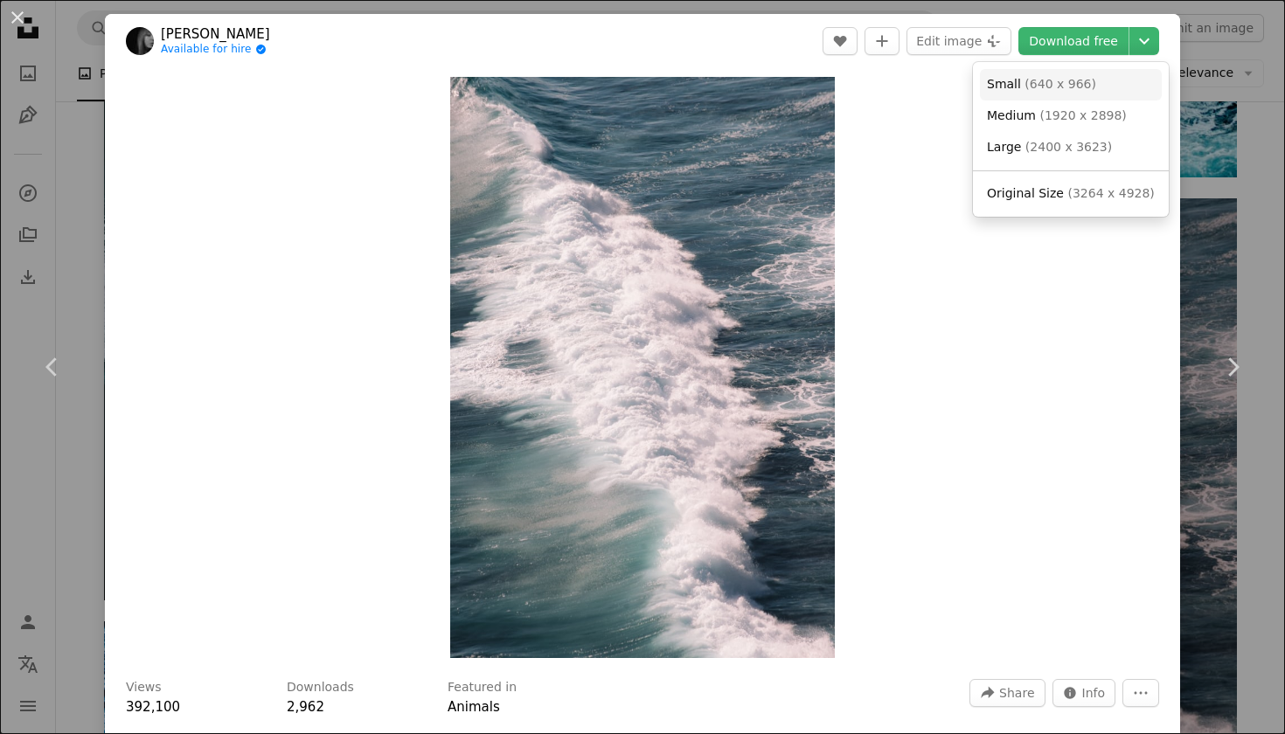
click at [1068, 89] on span "( 640 x 966 )" at bounding box center [1061, 84] width 72 height 14
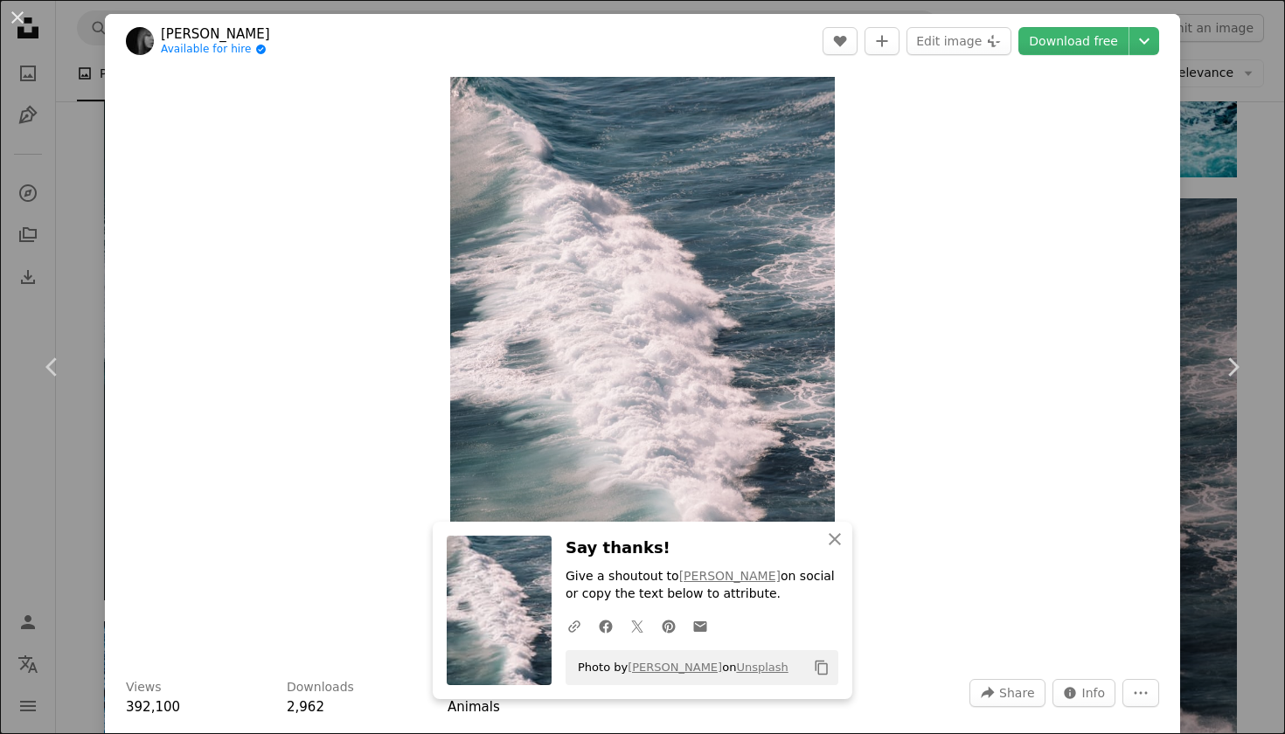
click at [1239, 188] on div "An X shape Chevron left Chevron right Ilyuza Mingazova Available for hire A che…" at bounding box center [642, 367] width 1285 height 734
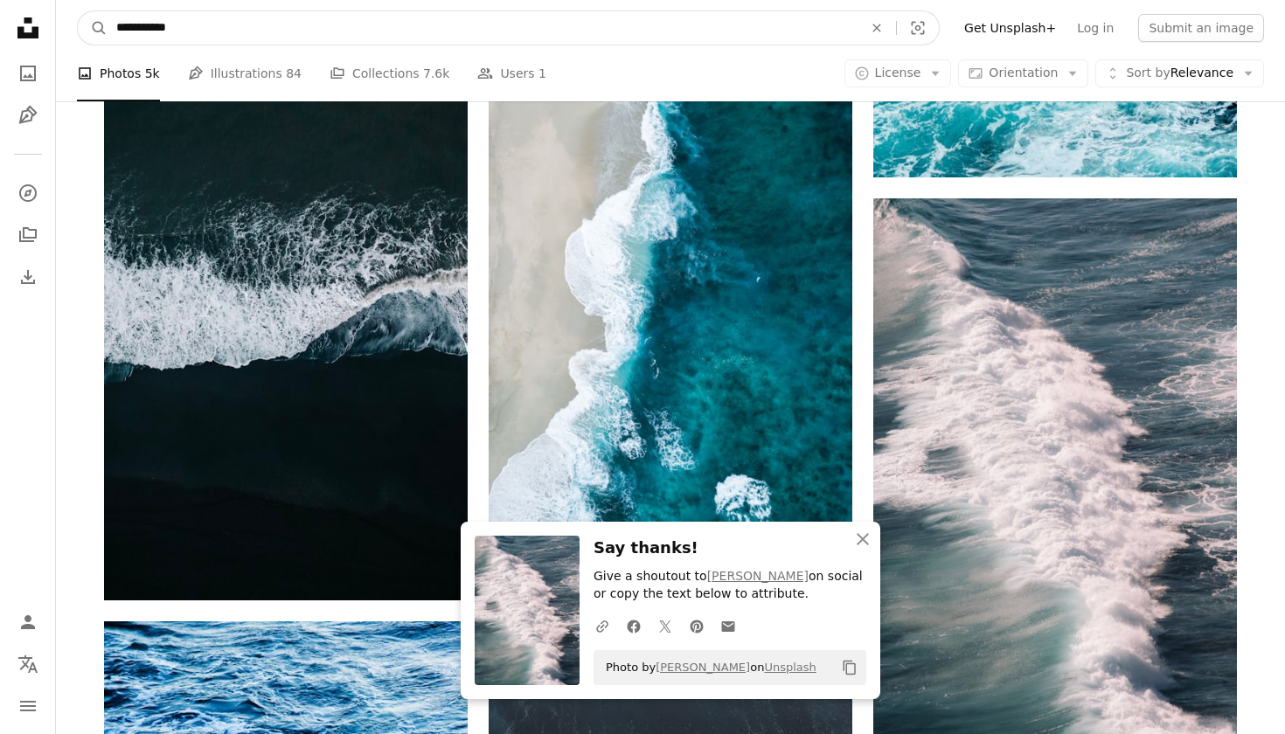
drag, startPoint x: 205, startPoint y: 38, endPoint x: 0, endPoint y: 30, distance: 205.6
paste input "*******"
type input "**********"
click at [93, 28] on button "A magnifying glass" at bounding box center [93, 27] width 30 height 33
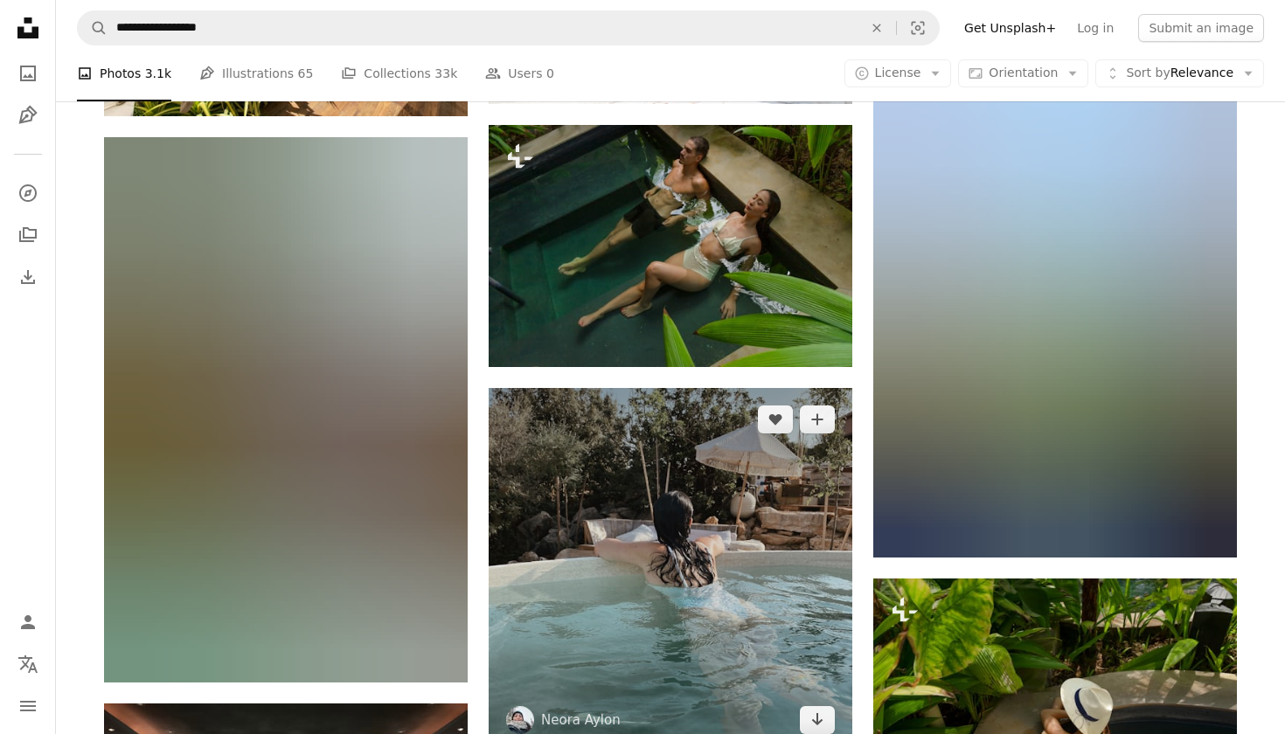
scroll to position [1664, 0]
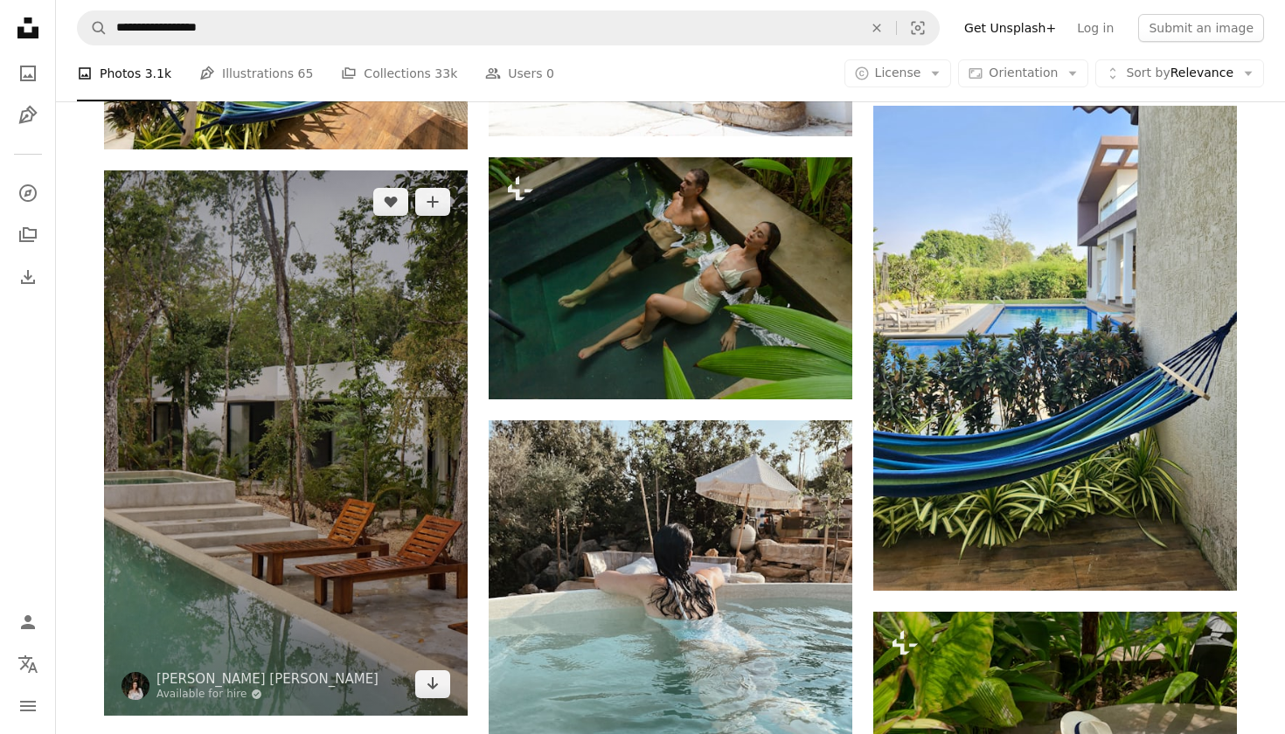
click at [194, 420] on img at bounding box center [286, 443] width 364 height 546
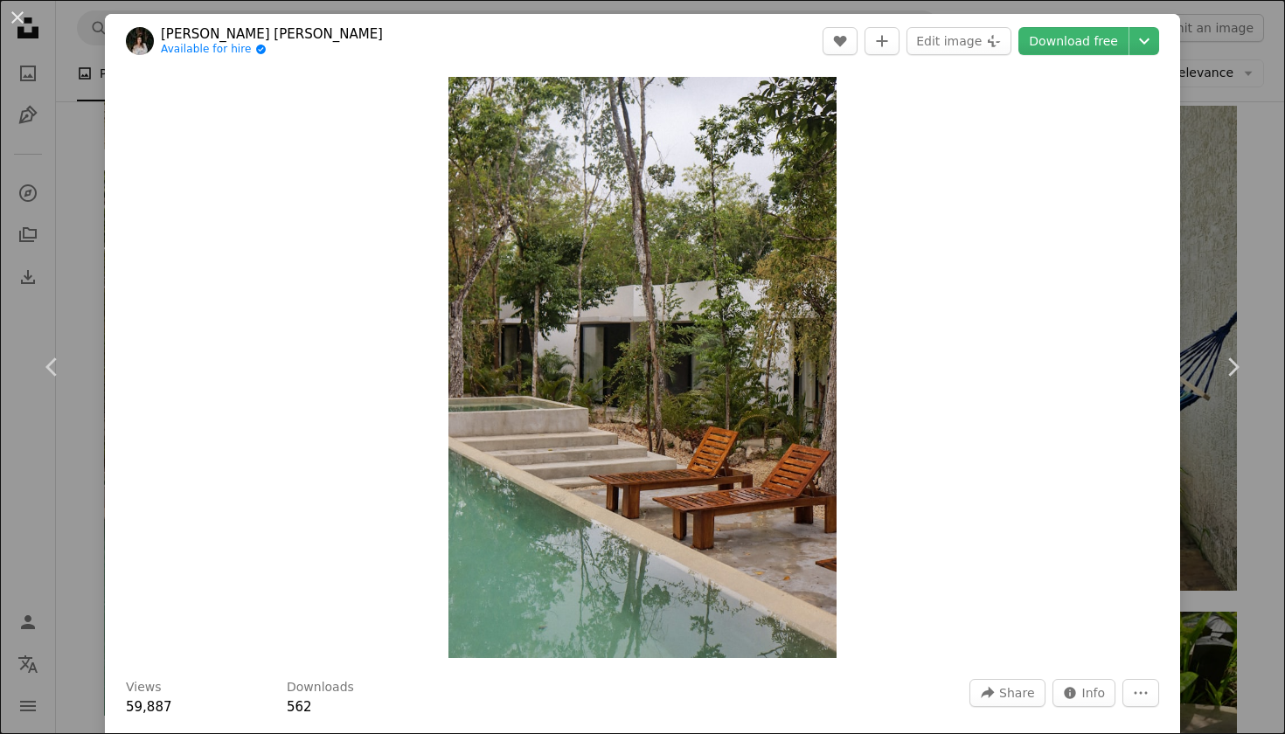
click at [1153, 25] on header "[PERSON_NAME] [PERSON_NAME] Available for hire A checkmark inside of a circle A…" at bounding box center [642, 41] width 1075 height 54
click at [1146, 39] on icon "Chevron down" at bounding box center [1144, 41] width 28 height 21
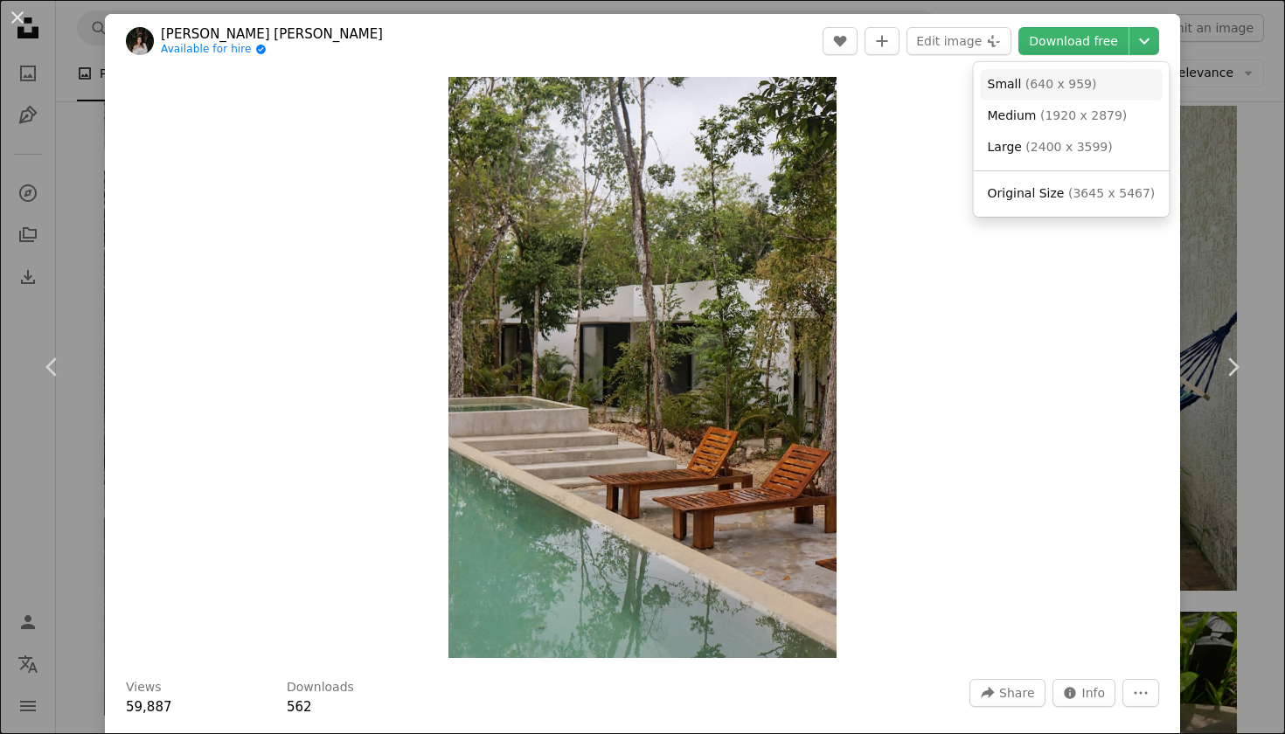
click at [1059, 89] on span "( 640 x 959 )" at bounding box center [1062, 84] width 72 height 14
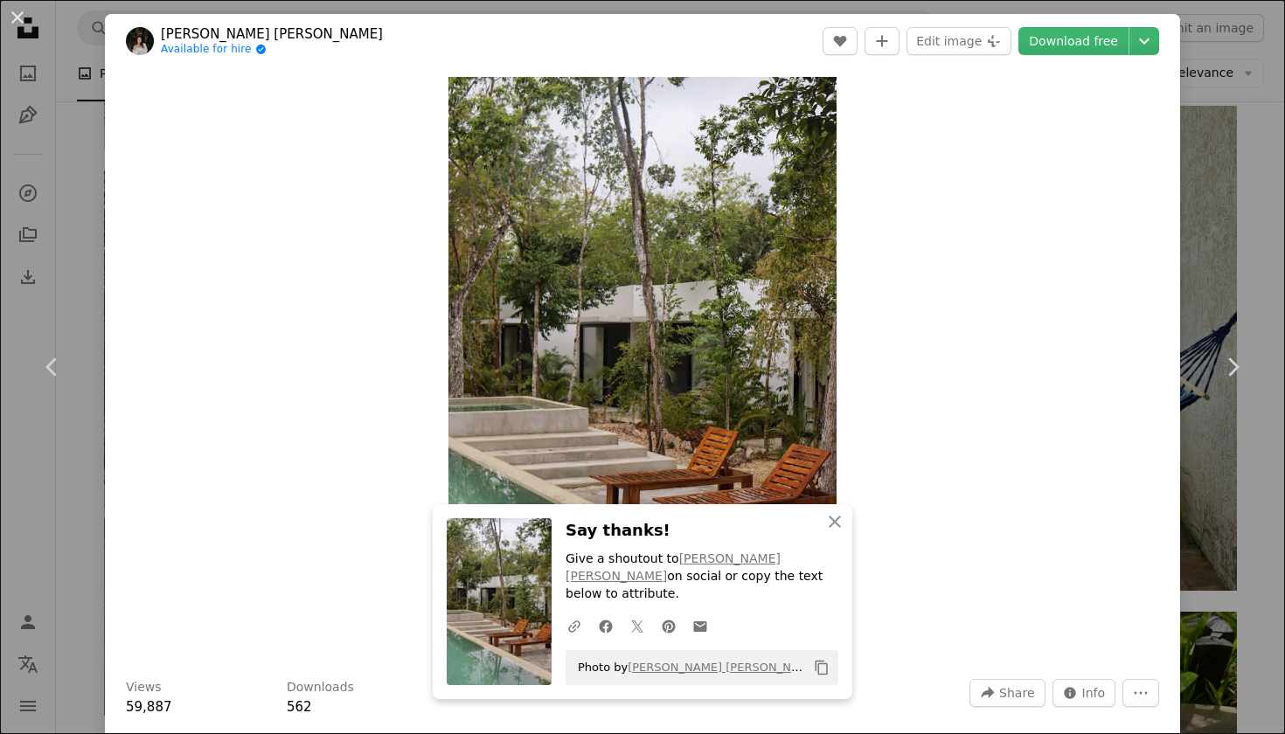
click at [1244, 35] on div "An X shape Chevron left Chevron right [PERSON_NAME] [PERSON_NAME] Available for…" at bounding box center [642, 367] width 1285 height 734
